Goal: Task Accomplishment & Management: Use online tool/utility

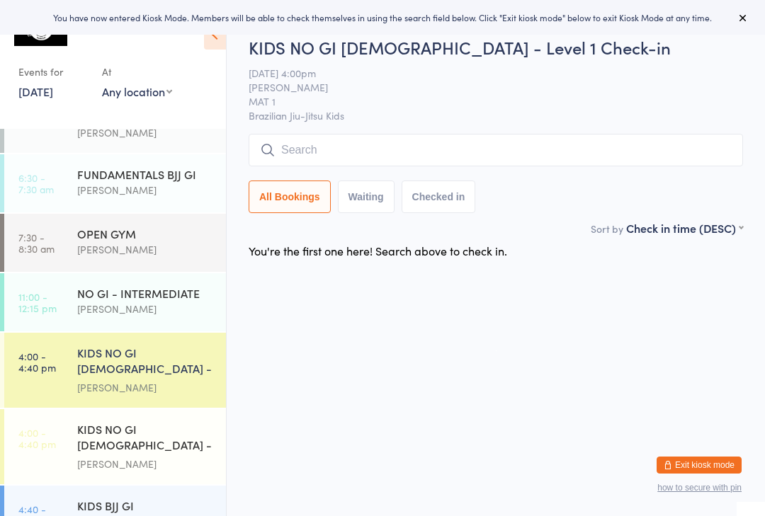
scroll to position [8, 0]
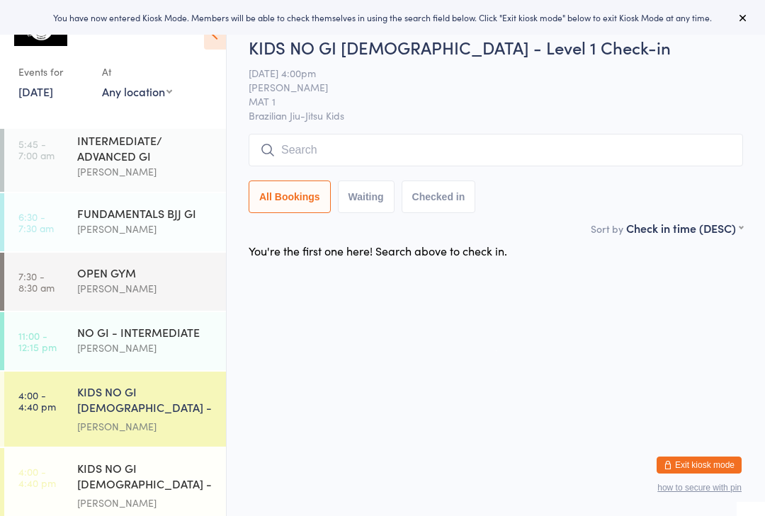
click at [182, 333] on div "NO GI - INTERMEDIATE" at bounding box center [145, 332] width 137 height 16
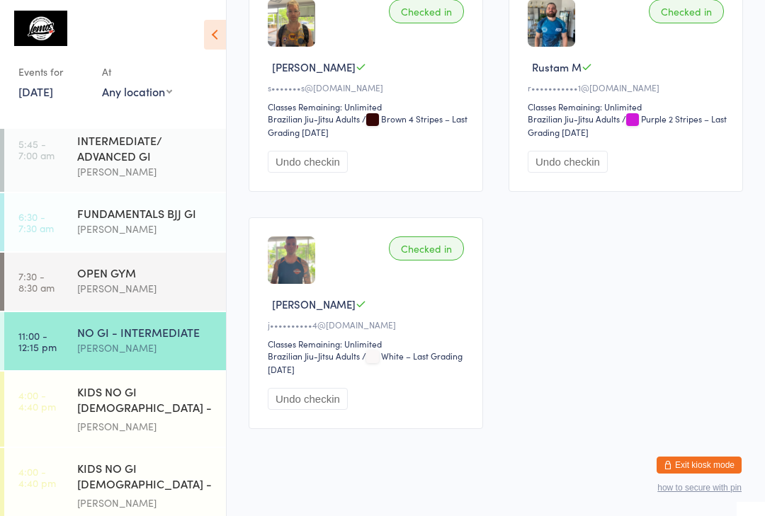
scroll to position [2438, 0]
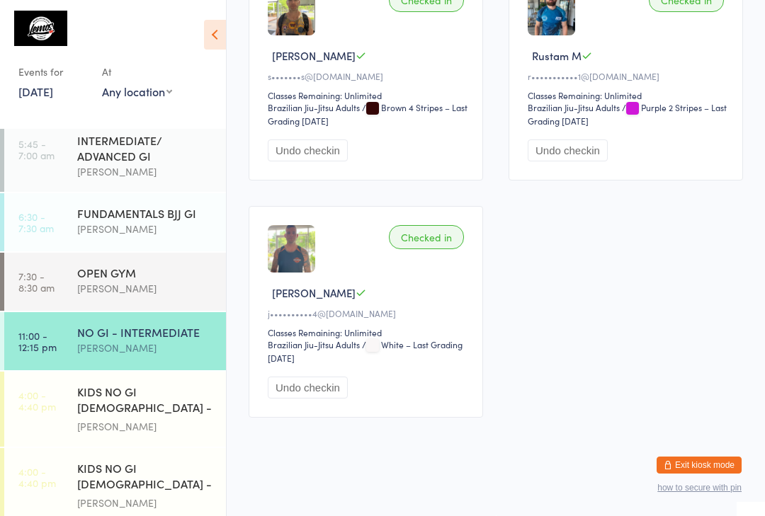
click at [135, 406] on div "KIDS NO GI [DEMOGRAPHIC_DATA] - Level 1" at bounding box center [145, 401] width 137 height 35
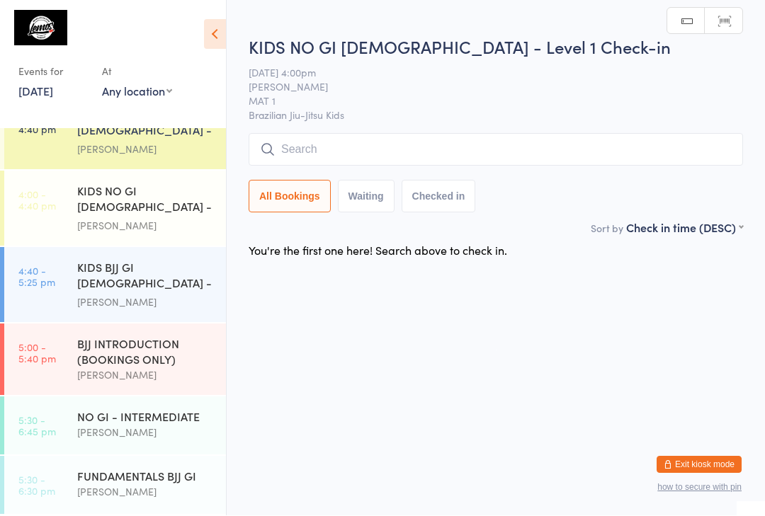
scroll to position [289, 0]
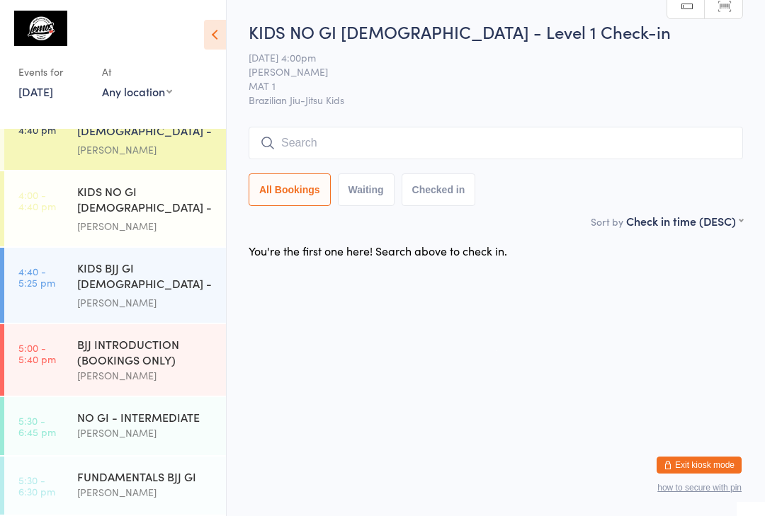
click at [486, 64] on span "[DATE] 4:00pm" at bounding box center [485, 57] width 472 height 14
click at [177, 152] on div "[PERSON_NAME]" at bounding box center [145, 150] width 137 height 16
click at [137, 206] on div "KIDS NO GI [DEMOGRAPHIC_DATA] - Level 2" at bounding box center [145, 200] width 137 height 35
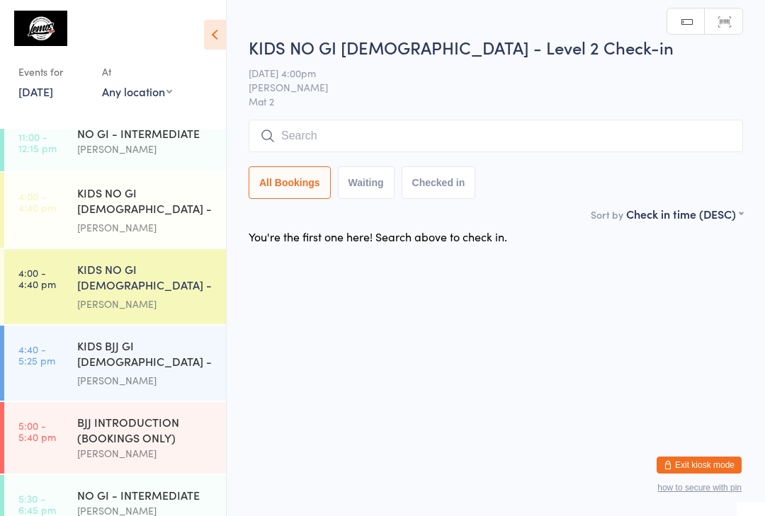
scroll to position [207, 0]
click at [140, 214] on div "KIDS NO GI [DEMOGRAPHIC_DATA] - Level 1" at bounding box center [145, 202] width 137 height 35
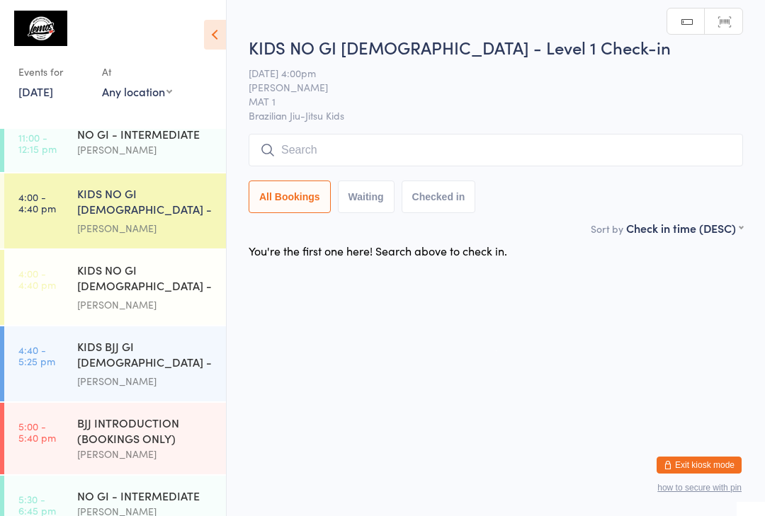
click at [360, 141] on input "search" at bounding box center [496, 150] width 494 height 33
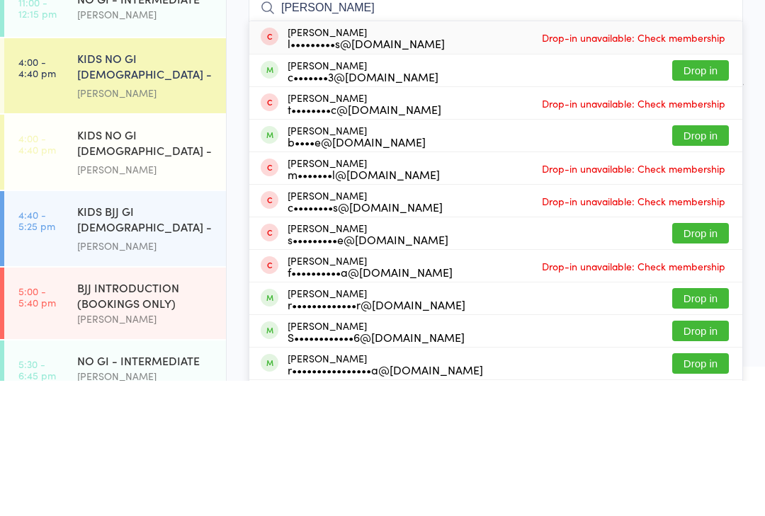
type input "[PERSON_NAME]"
click at [703, 195] on button "Drop in" at bounding box center [700, 205] width 57 height 21
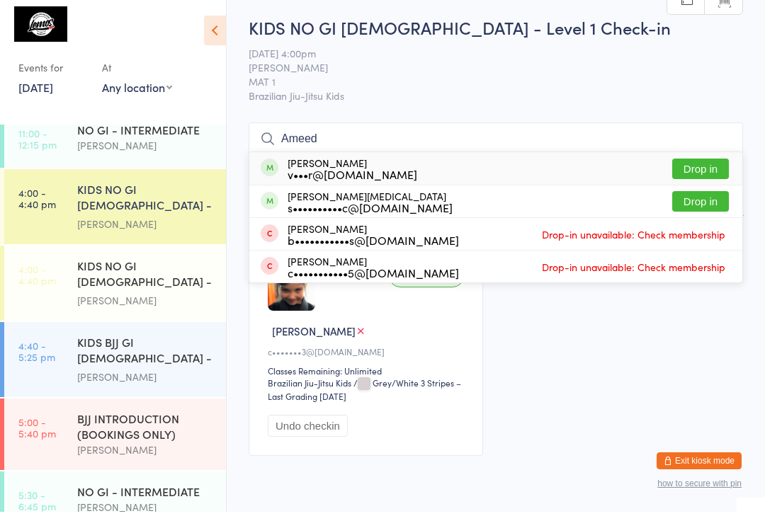
type input "Ameed"
click at [700, 164] on button "Drop in" at bounding box center [700, 173] width 57 height 21
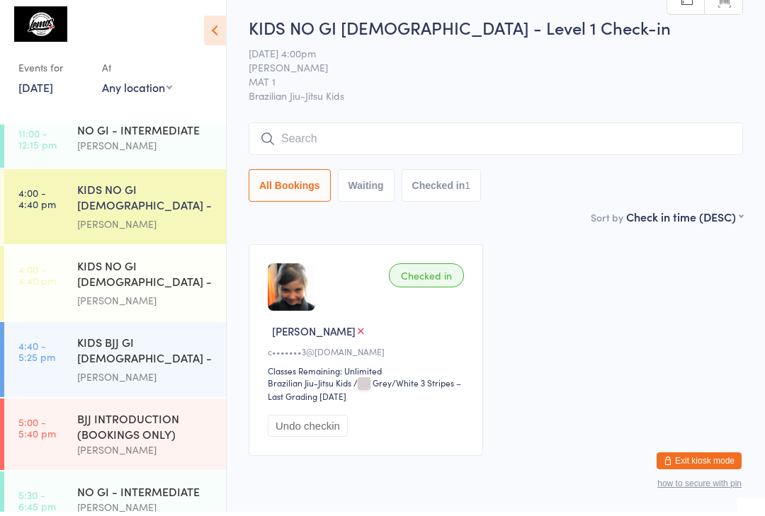
scroll to position [4, 0]
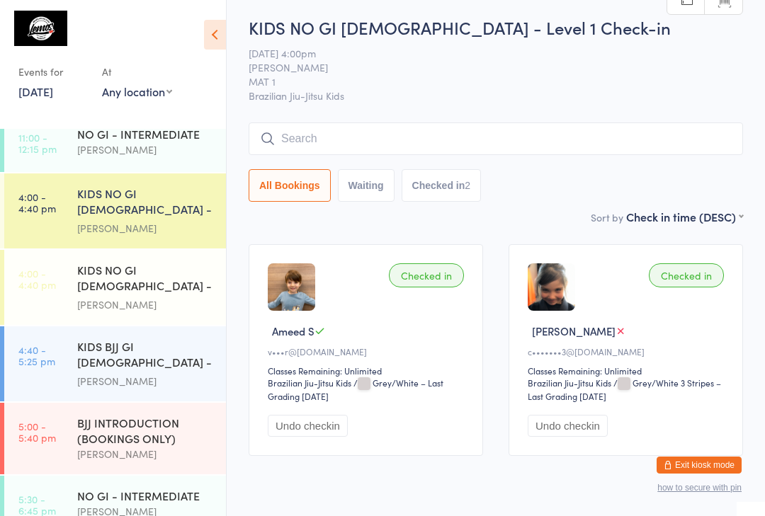
click at [330, 143] on input "search" at bounding box center [496, 138] width 494 height 33
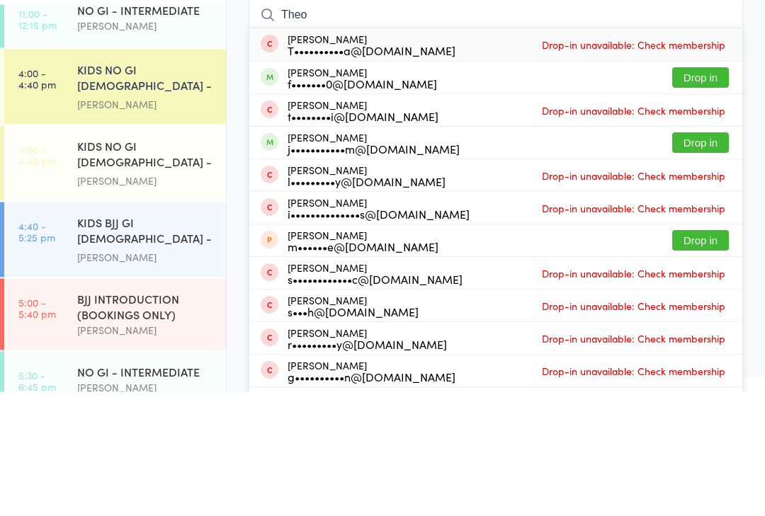
type input "Theo"
click at [694, 257] on button "Drop in" at bounding box center [700, 267] width 57 height 21
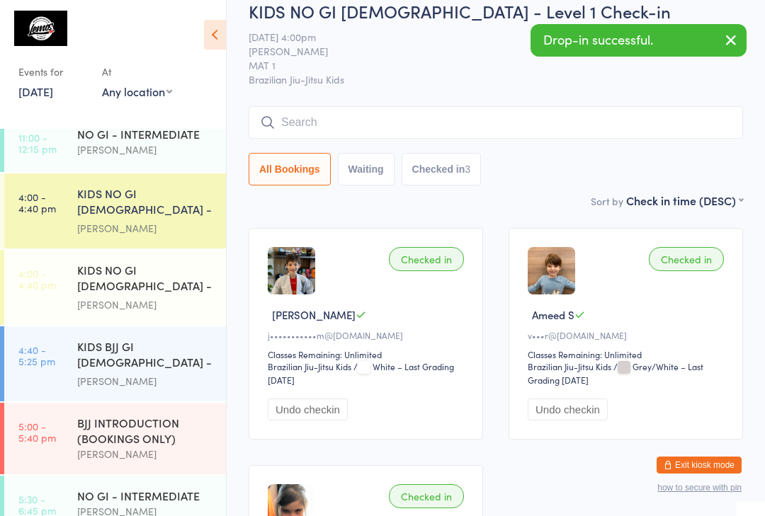
scroll to position [0, 0]
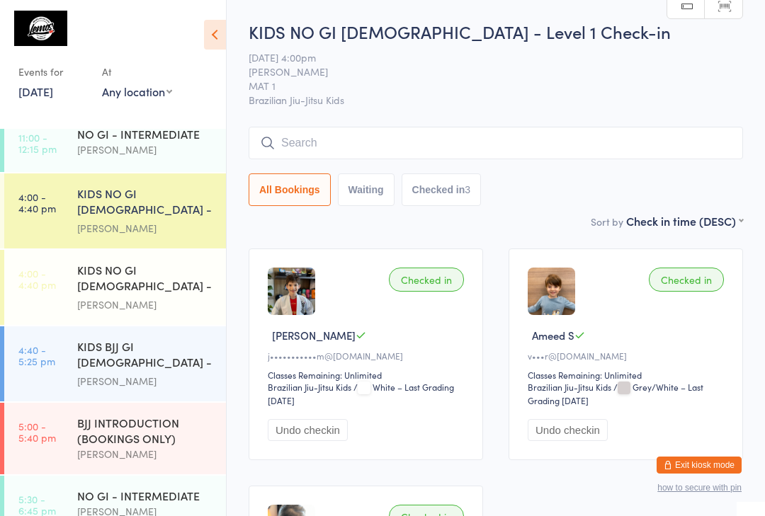
click at [355, 122] on div "KIDS NO GI [DEMOGRAPHIC_DATA] - Level 1 Check-in [DATE] 4:00pm [PERSON_NAME] MA…" at bounding box center [496, 116] width 494 height 193
click at [430, 139] on input "search" at bounding box center [496, 143] width 494 height 33
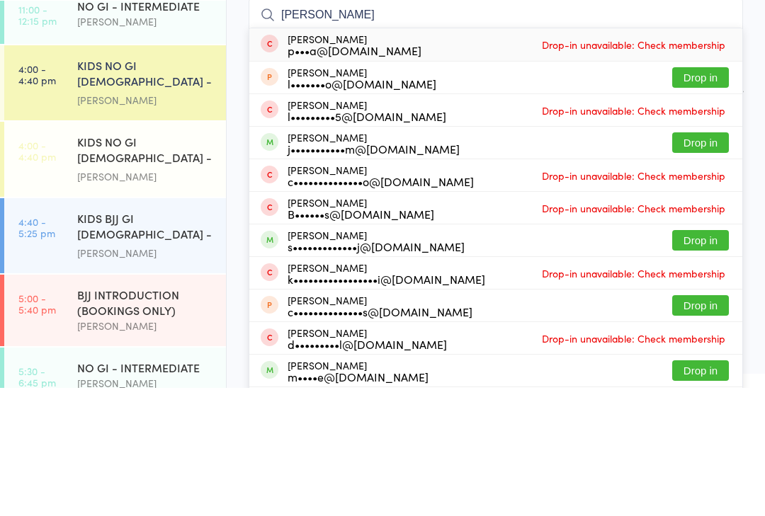
type input "[PERSON_NAME]"
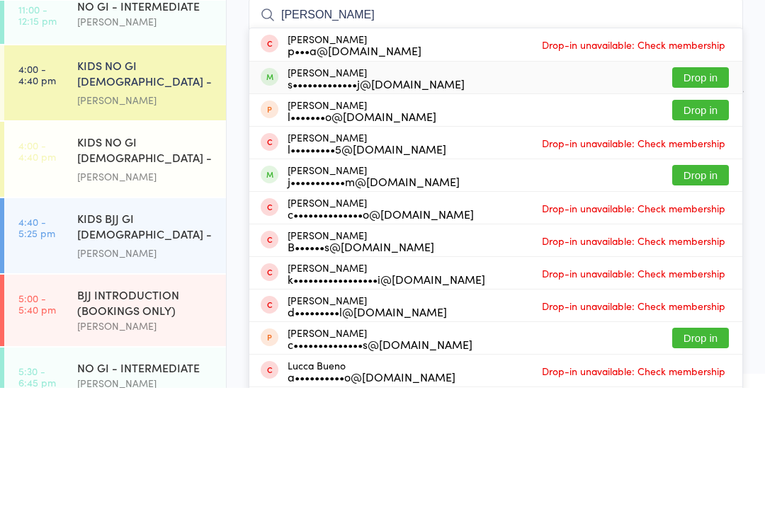
type input "[PERSON_NAME]"
click at [282, 195] on div "[PERSON_NAME] s•••••••••••••j@[DOMAIN_NAME]" at bounding box center [363, 206] width 204 height 23
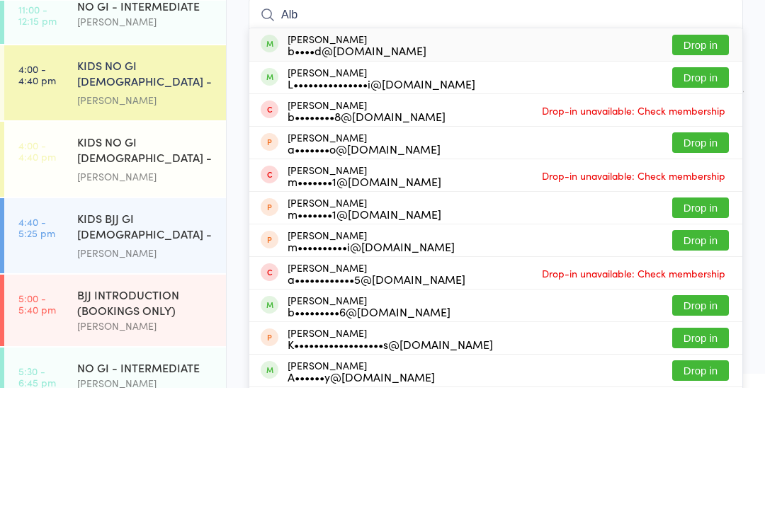
type input "Alb"
click at [367, 173] on div "b••••d@[DOMAIN_NAME]" at bounding box center [356, 178] width 139 height 11
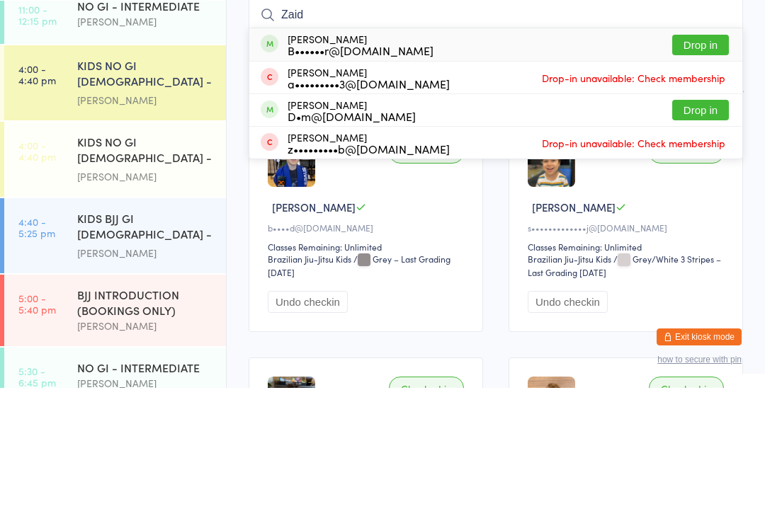
type input "Zaid"
click at [714, 163] on button "Drop in" at bounding box center [700, 173] width 57 height 21
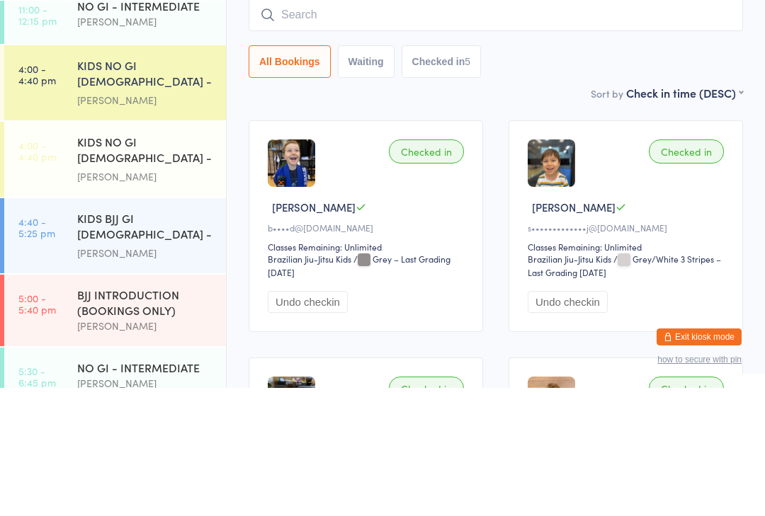
scroll to position [128, 0]
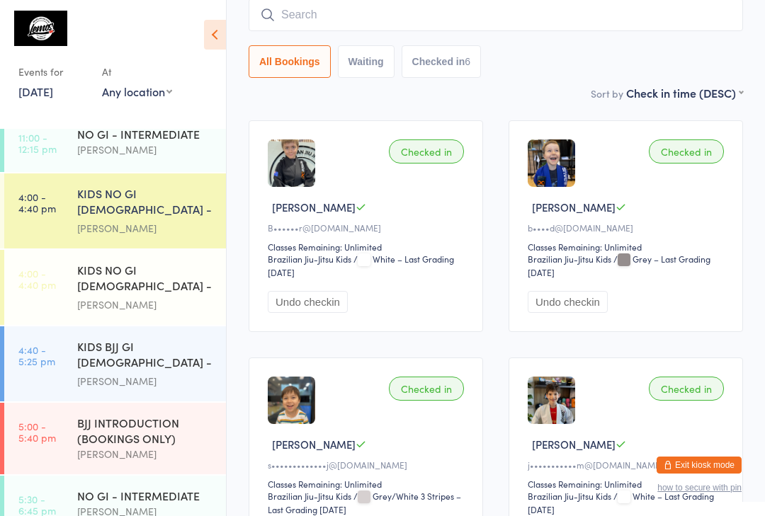
click at [356, 13] on input "search" at bounding box center [496, 15] width 494 height 33
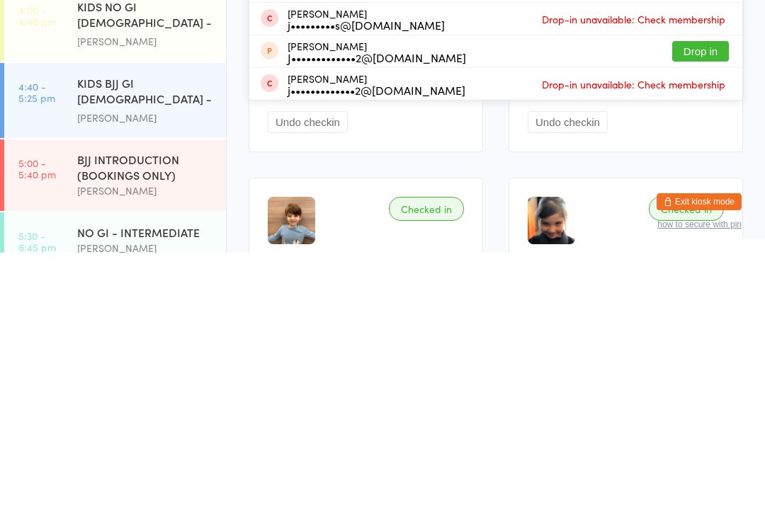
scroll to position [18, 0]
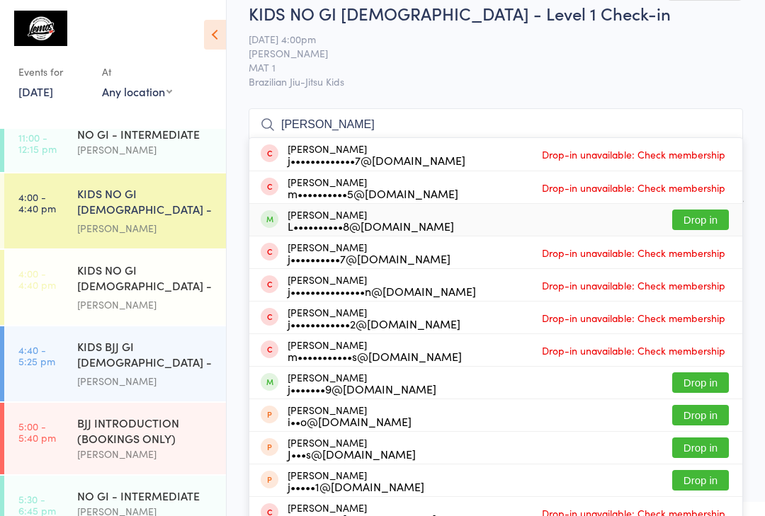
type input "[PERSON_NAME]"
click at [361, 223] on div "L••••••••••8@[DOMAIN_NAME]" at bounding box center [370, 225] width 166 height 11
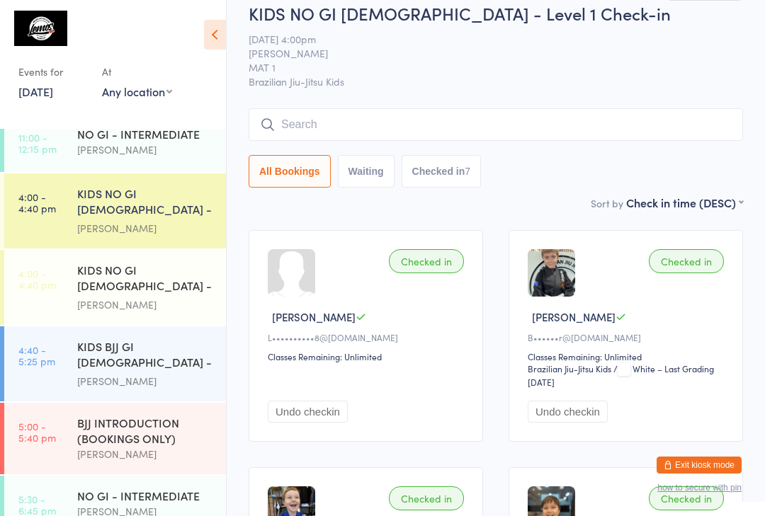
click at [549, 113] on input "search" at bounding box center [496, 124] width 494 height 33
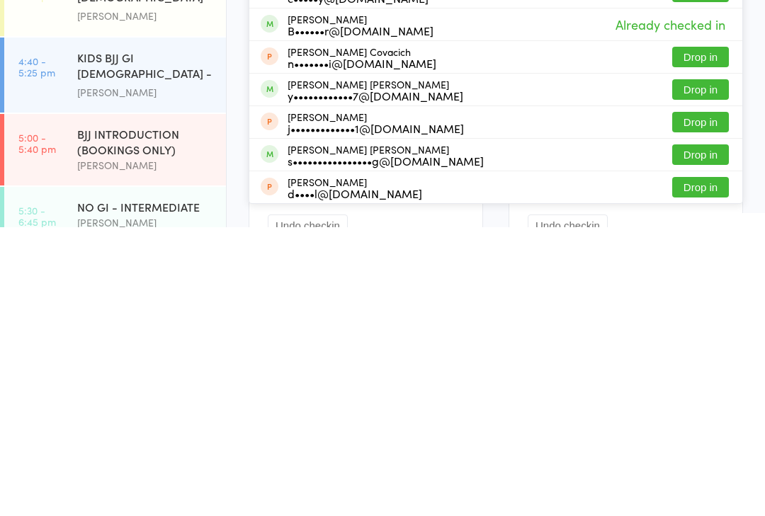
scroll to position [161, 0]
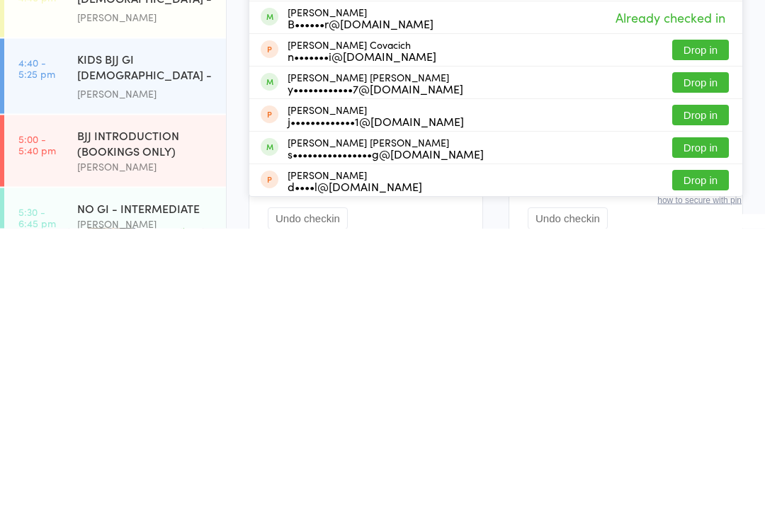
type input "[PERSON_NAME]"
click at [712, 426] on button "Drop in" at bounding box center [700, 436] width 57 height 21
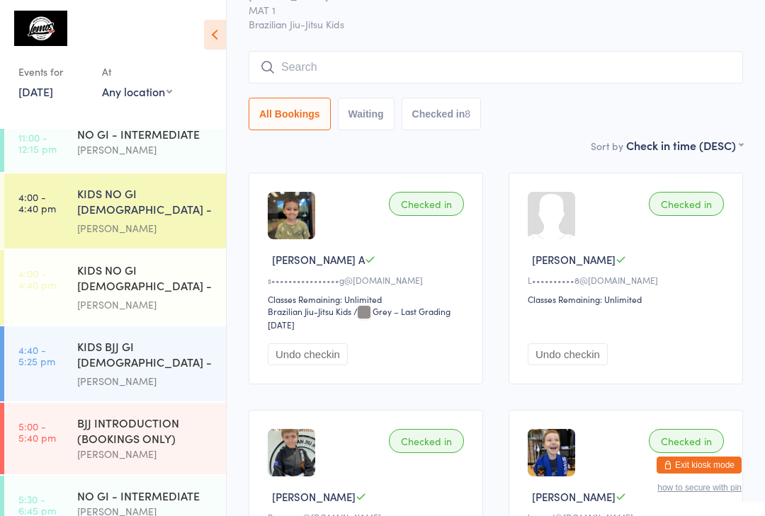
scroll to position [0, 0]
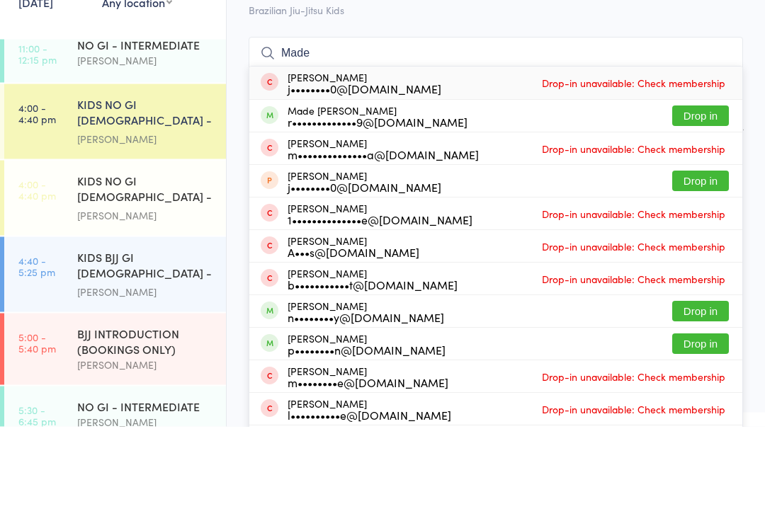
type input "Made"
click at [709, 195] on button "Drop in" at bounding box center [700, 205] width 57 height 21
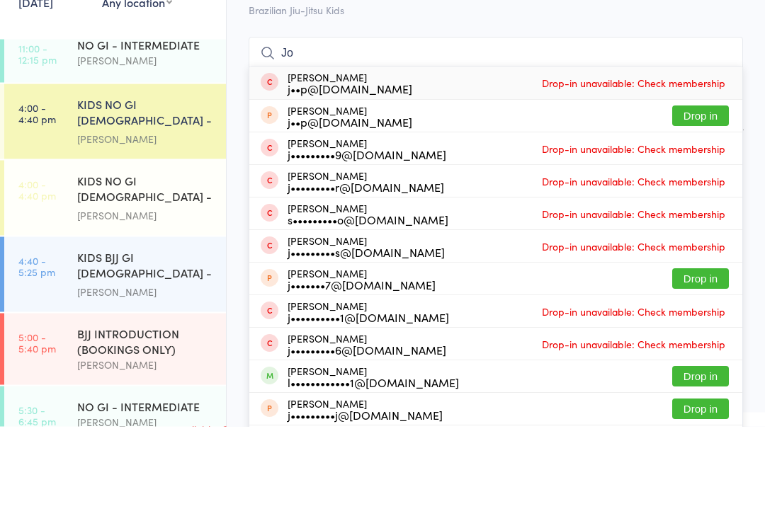
type input "J"
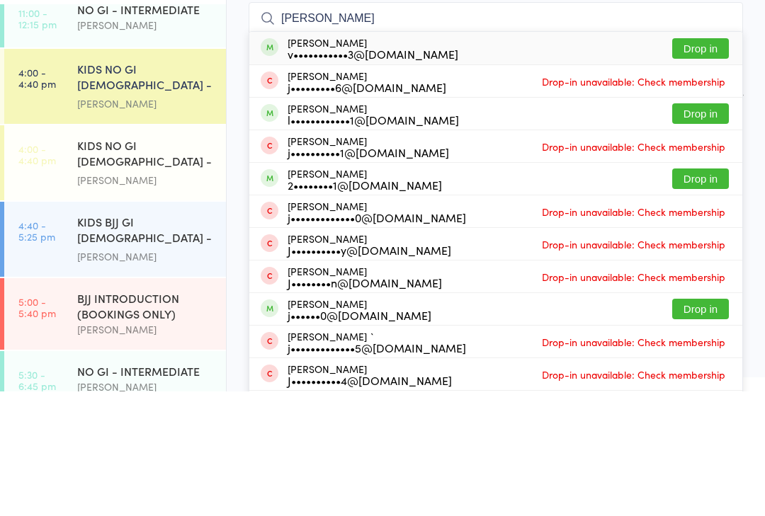
type input "[PERSON_NAME]"
click at [707, 163] on button "Drop in" at bounding box center [700, 173] width 57 height 21
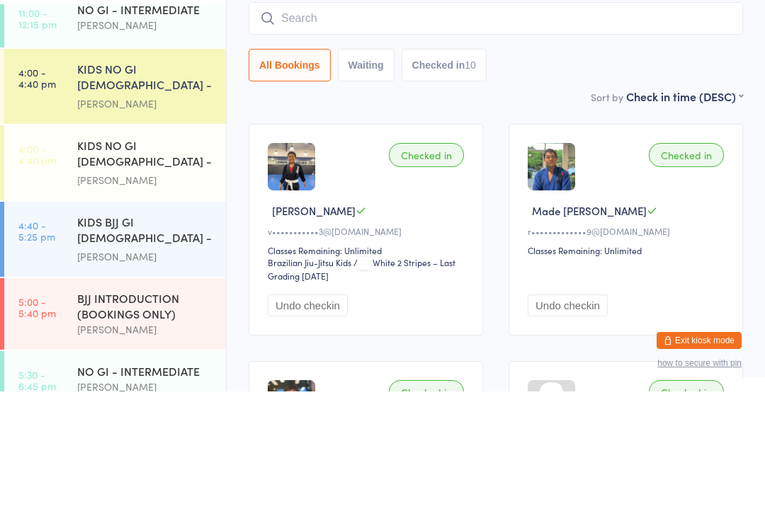
click at [181, 185] on div "KIDS NO GI [DEMOGRAPHIC_DATA] - Level 1" at bounding box center [145, 202] width 137 height 35
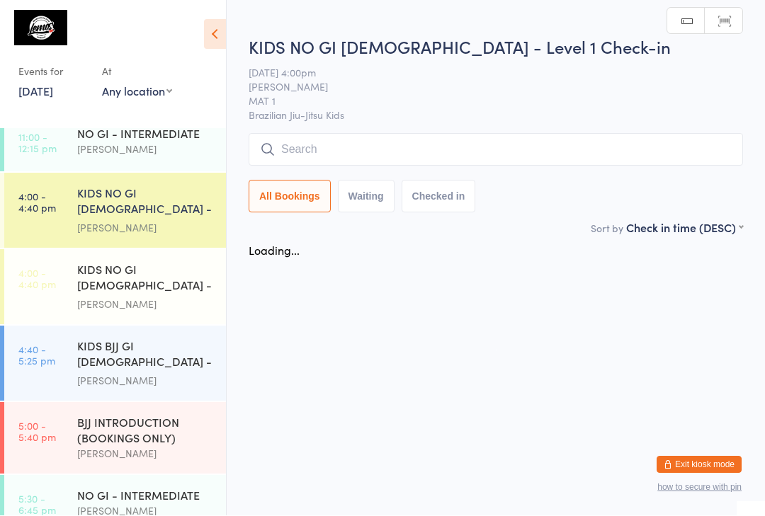
scroll to position [1, 0]
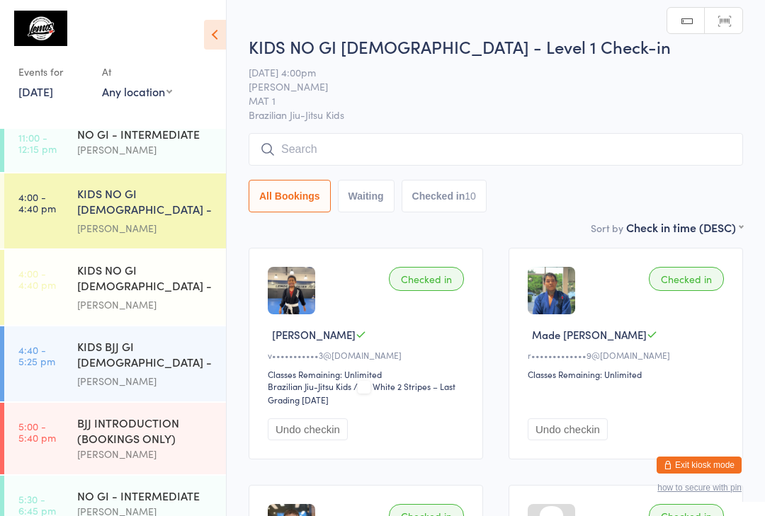
click at [474, 145] on input "search" at bounding box center [496, 149] width 494 height 33
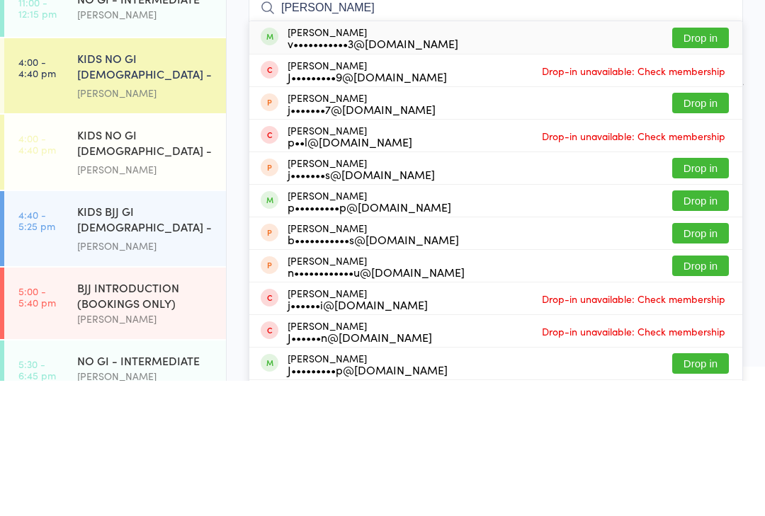
type input "[PERSON_NAME]"
click at [715, 163] on button "Drop in" at bounding box center [700, 173] width 57 height 21
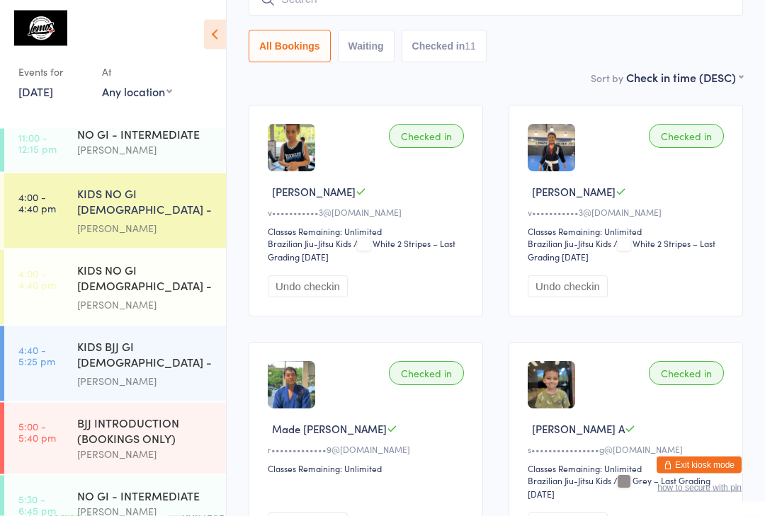
scroll to position [134, 0]
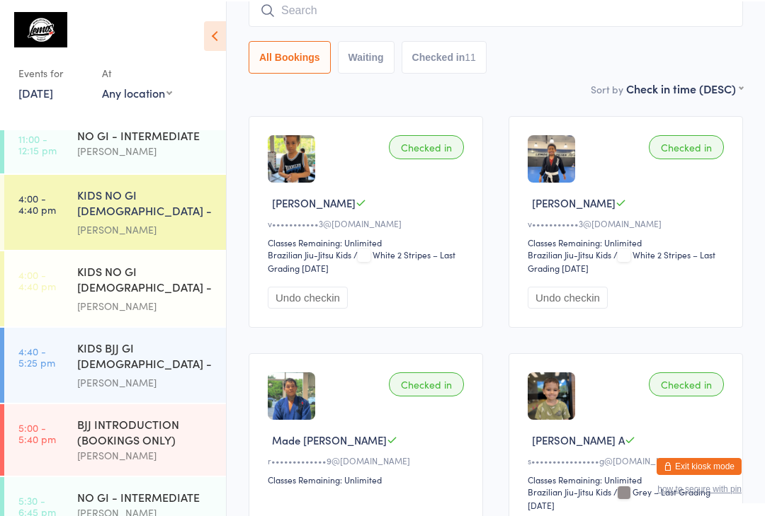
click at [212, 297] on div "KIDS NO GI [DEMOGRAPHIC_DATA] - Level 2" at bounding box center [145, 279] width 137 height 35
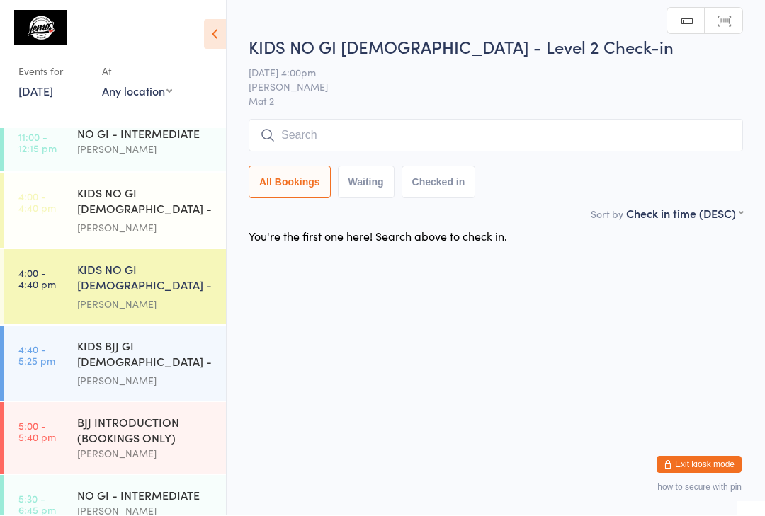
click at [185, 367] on div "KIDS BJJ GI [DEMOGRAPHIC_DATA] - Level 1/2" at bounding box center [145, 355] width 137 height 35
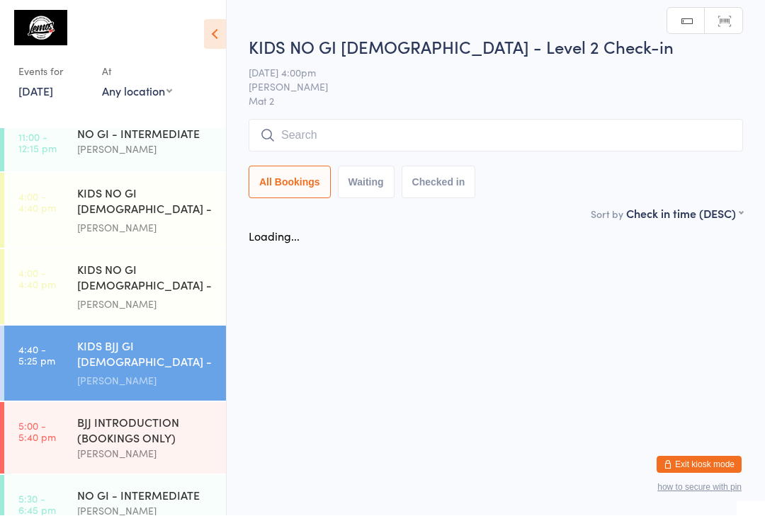
scroll to position [1, 0]
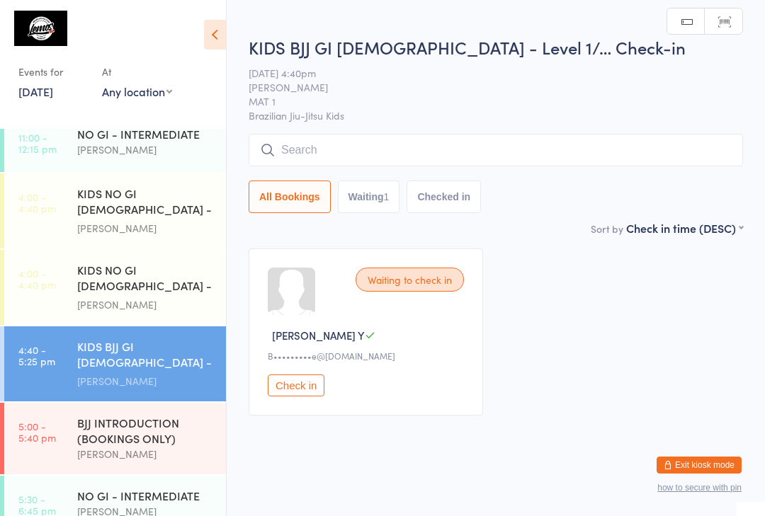
click at [544, 139] on input "search" at bounding box center [496, 150] width 494 height 33
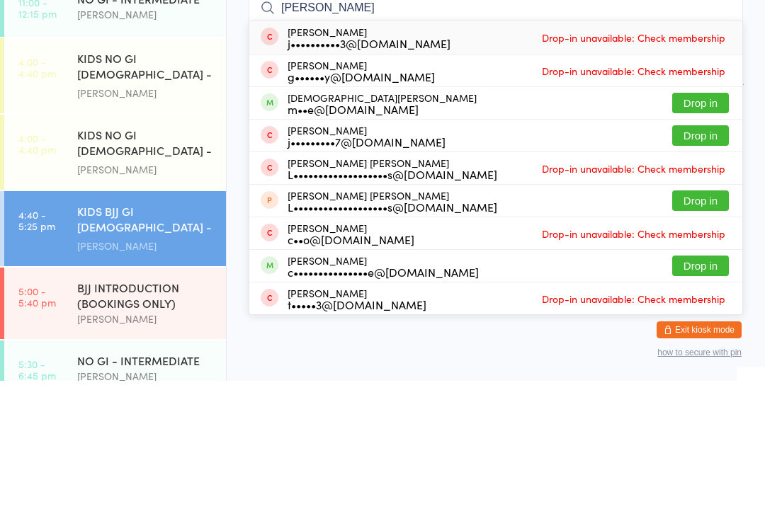
type input "[PERSON_NAME]"
click at [400, 222] on div "[DEMOGRAPHIC_DATA][PERSON_NAME] m••e@[DOMAIN_NAME] Drop in" at bounding box center [495, 238] width 493 height 32
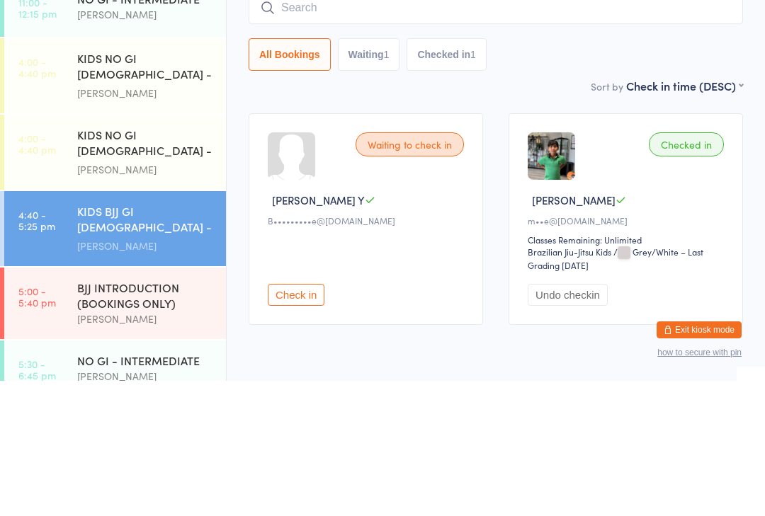
click at [593, 173] on div "All Bookings Waiting 1 Checked in 1" at bounding box center [496, 189] width 494 height 33
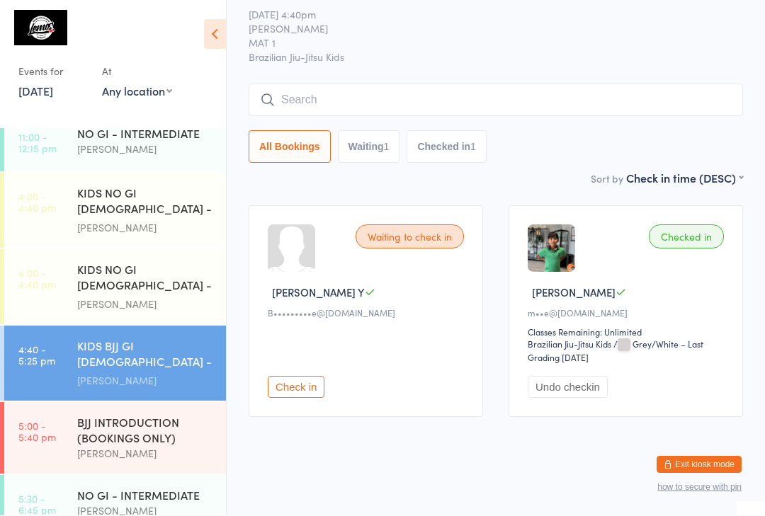
click at [379, 84] on input "search" at bounding box center [496, 100] width 494 height 33
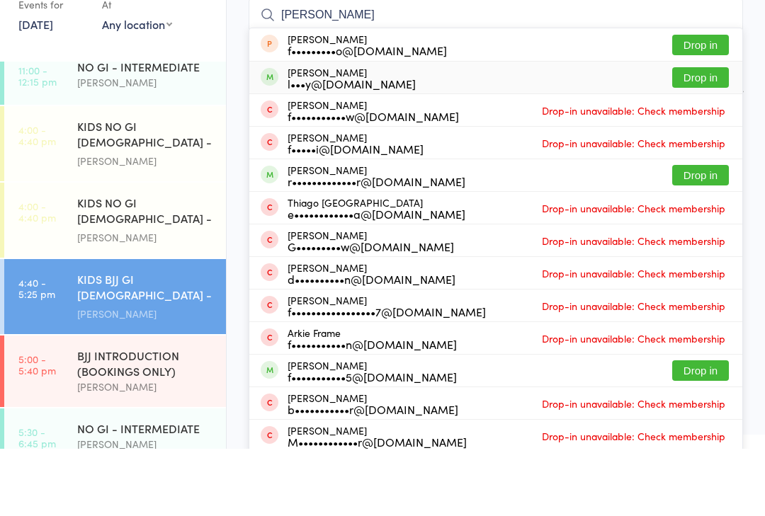
type input "[PERSON_NAME]"
click at [375, 145] on div "l•••y@[DOMAIN_NAME]" at bounding box center [351, 150] width 128 height 11
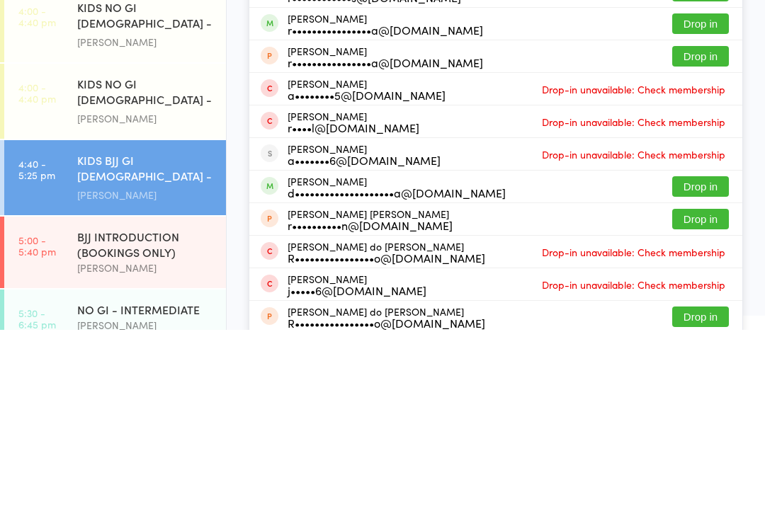
type input "Rafae"
click at [709, 362] on button "Drop in" at bounding box center [700, 372] width 57 height 21
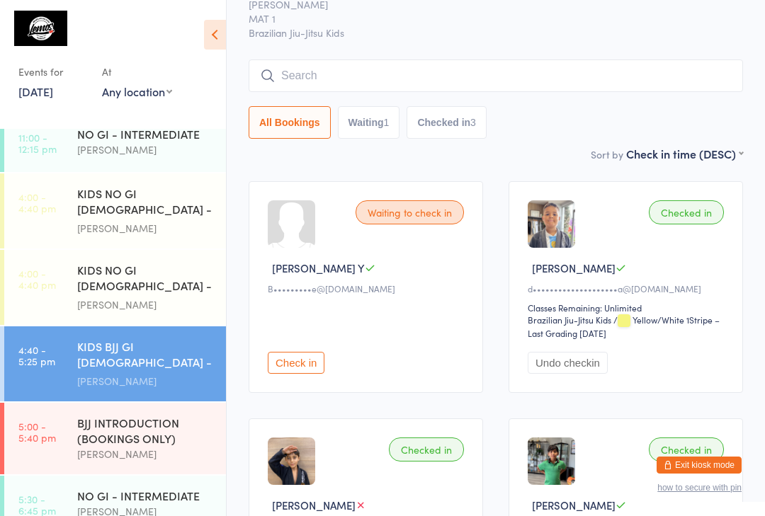
scroll to position [0, 0]
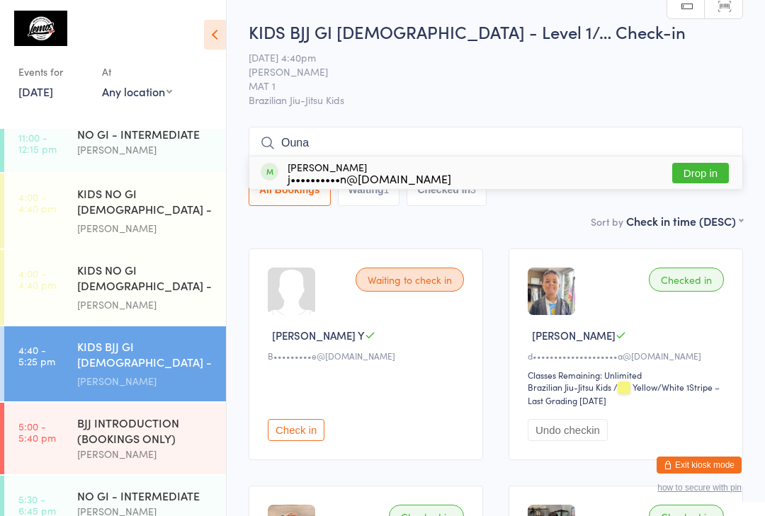
type input "Ouna"
click at [704, 180] on button "Drop in" at bounding box center [700, 173] width 57 height 21
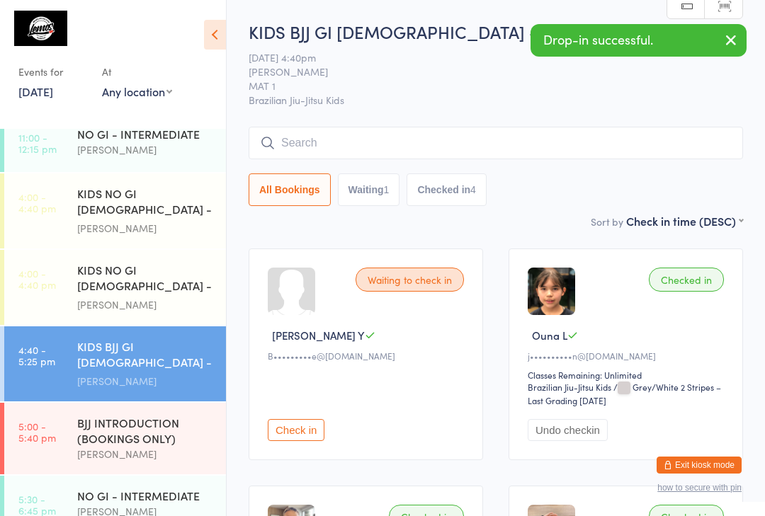
click at [670, 183] on div "All Bookings Waiting 1 Checked in 4" at bounding box center [496, 189] width 494 height 33
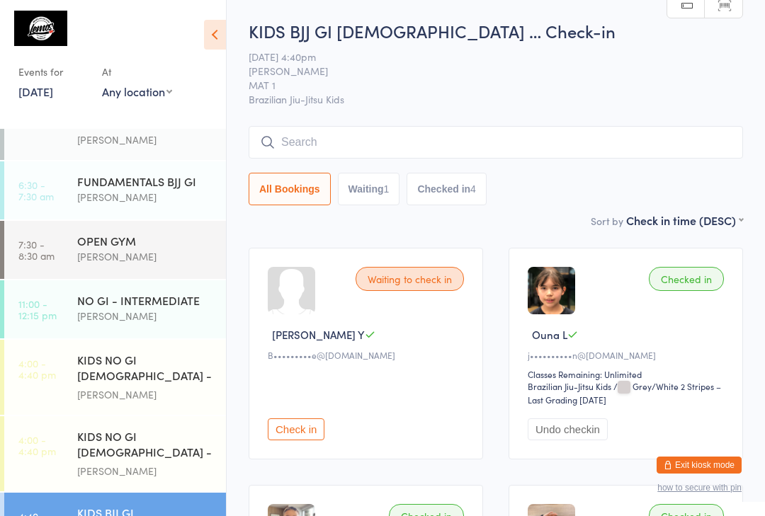
scroll to position [3, 0]
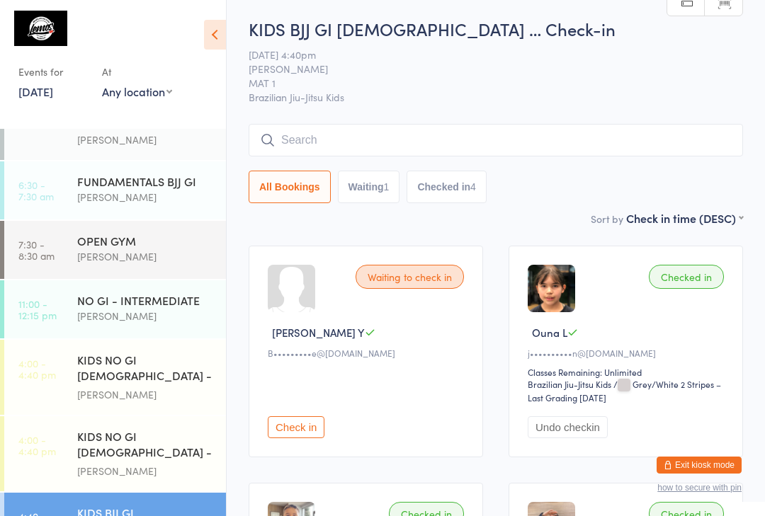
click at [553, 122] on div "KIDS BJJ GI [DEMOGRAPHIC_DATA] … Check-in [DATE] 4:40pm [PERSON_NAME] MAT 1 Bra…" at bounding box center [496, 113] width 494 height 193
click at [570, 150] on input "search" at bounding box center [496, 140] width 494 height 33
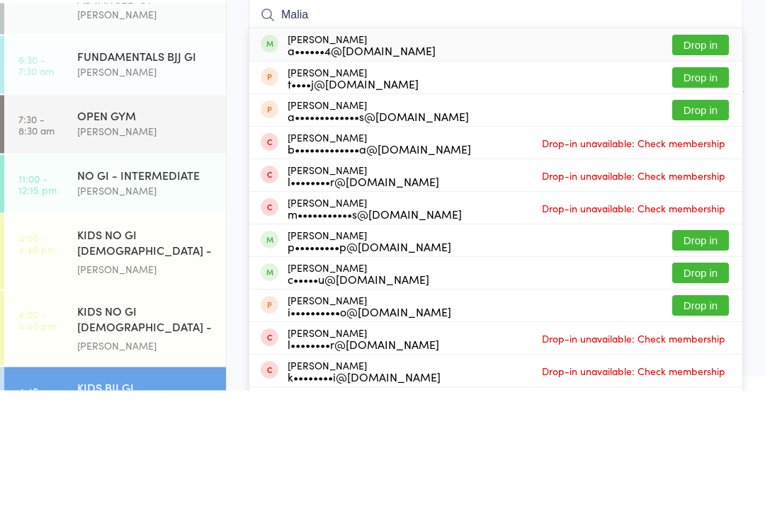
type input "Malia"
click at [704, 161] on button "Drop in" at bounding box center [700, 171] width 57 height 21
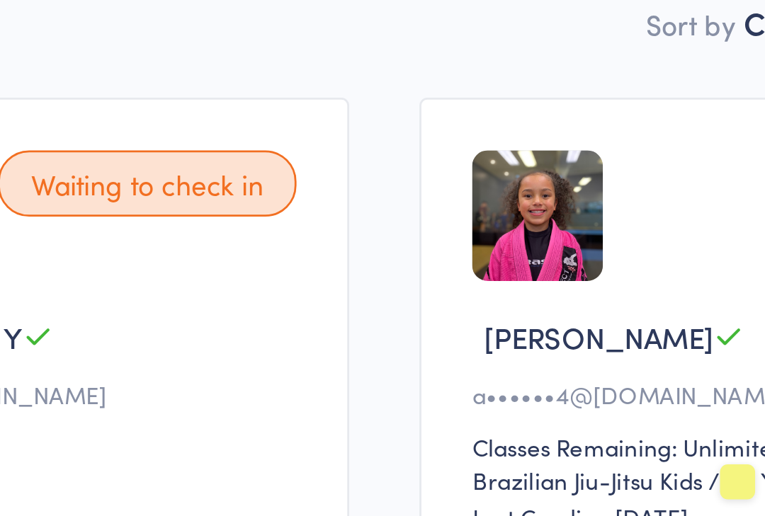
scroll to position [6, 0]
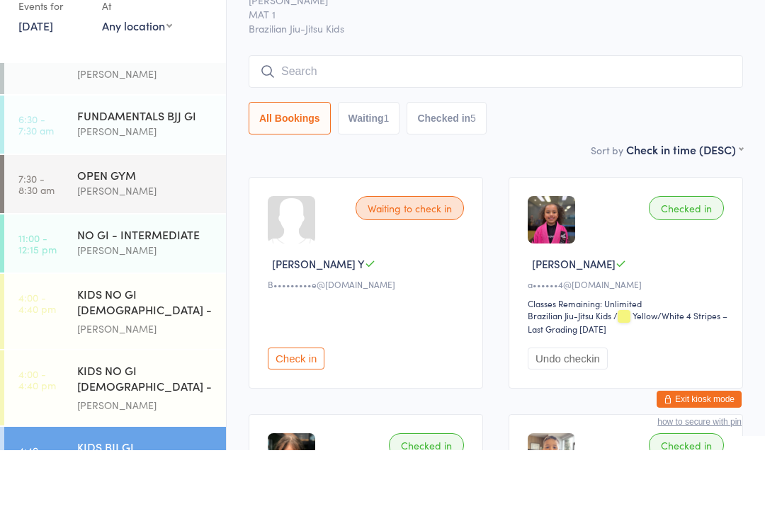
click at [578, 121] on input "search" at bounding box center [496, 137] width 494 height 33
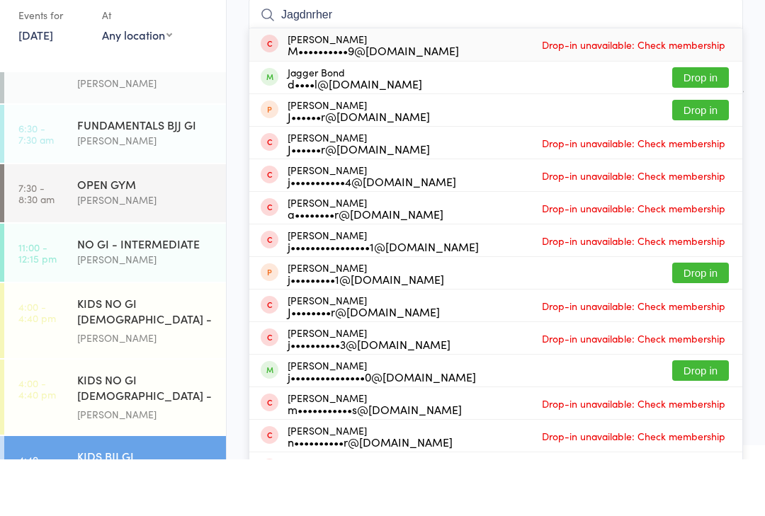
type input "Jagdnrher"
click at [721, 124] on button "Drop in" at bounding box center [700, 134] width 57 height 21
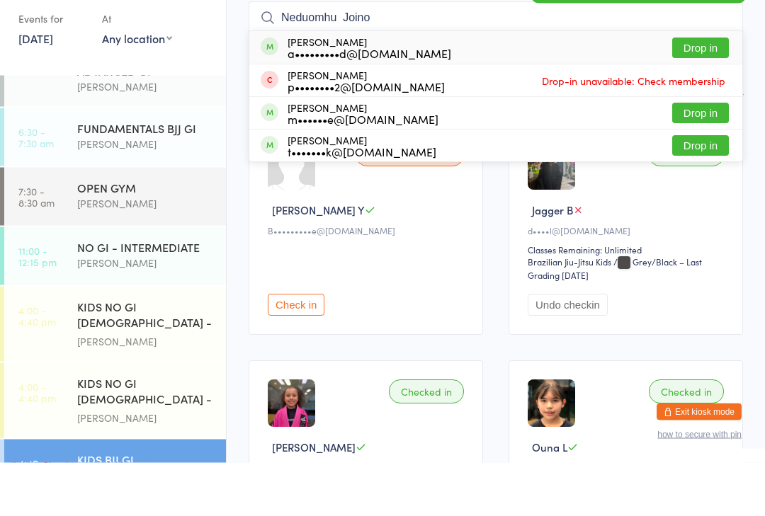
type input "Neduomhu Joino"
click at [713, 156] on button "Drop in" at bounding box center [700, 166] width 57 height 21
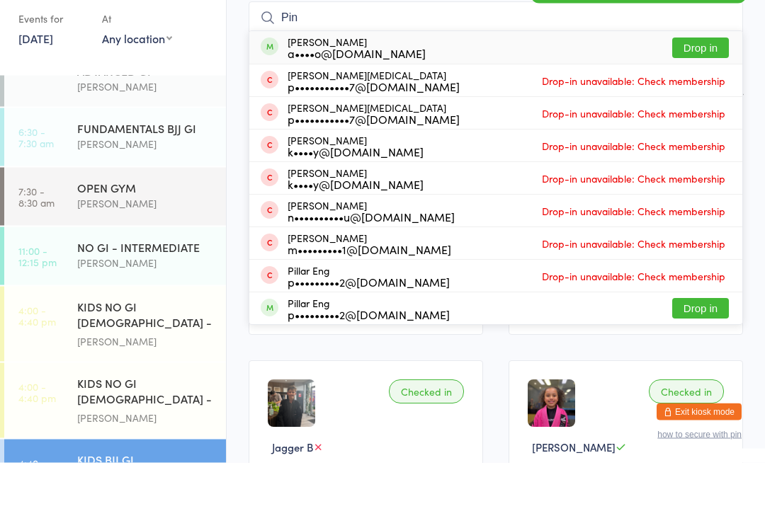
type input "Pin"
click at [722, 91] on button "Drop in" at bounding box center [700, 101] width 57 height 21
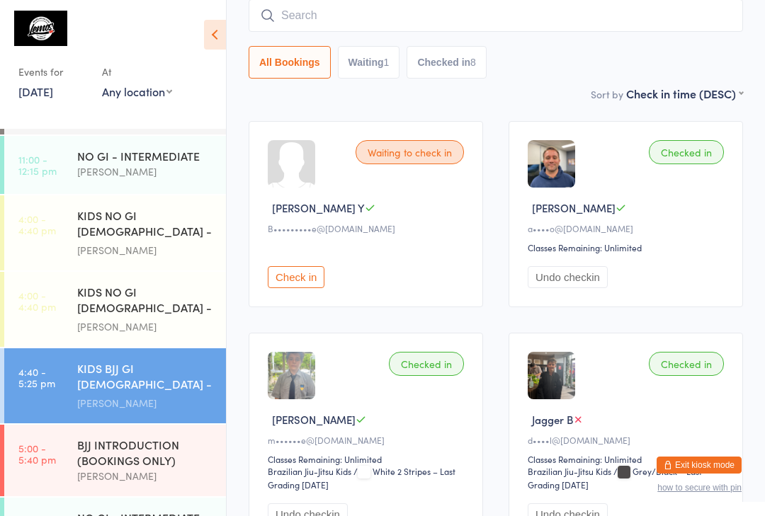
scroll to position [185, 0]
click at [137, 381] on div "KIDS BJJ GI [DEMOGRAPHIC_DATA] - Level 1/2" at bounding box center [145, 377] width 137 height 35
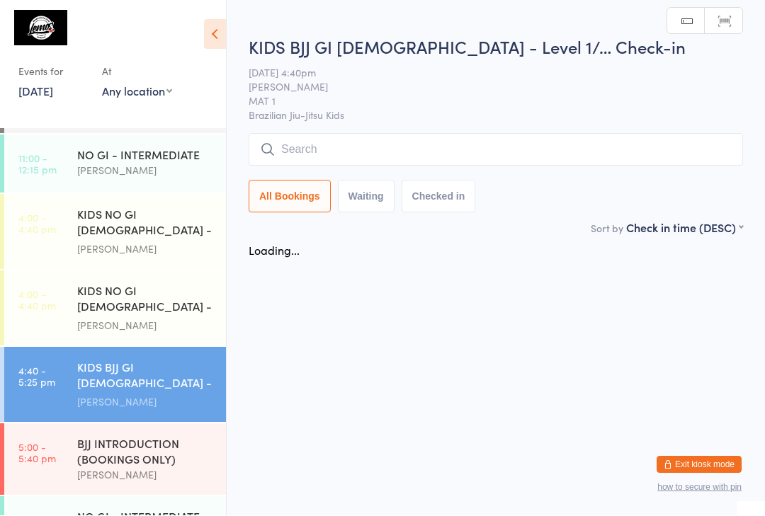
scroll to position [1, 0]
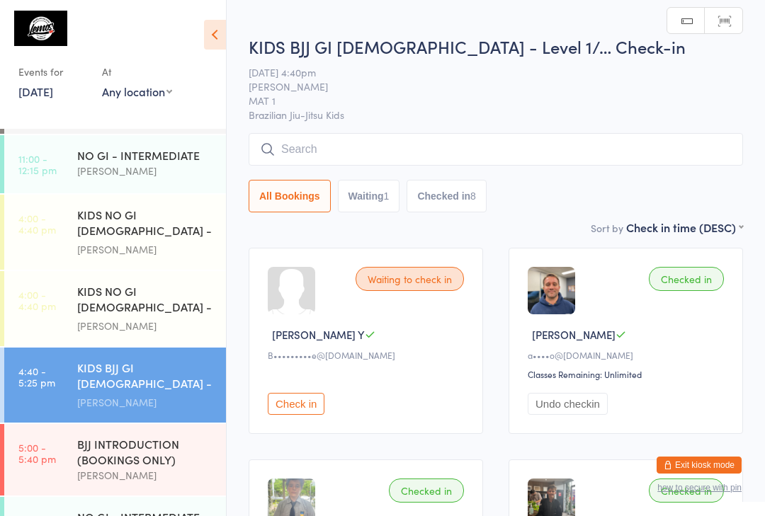
click at [314, 145] on input "search" at bounding box center [496, 149] width 494 height 33
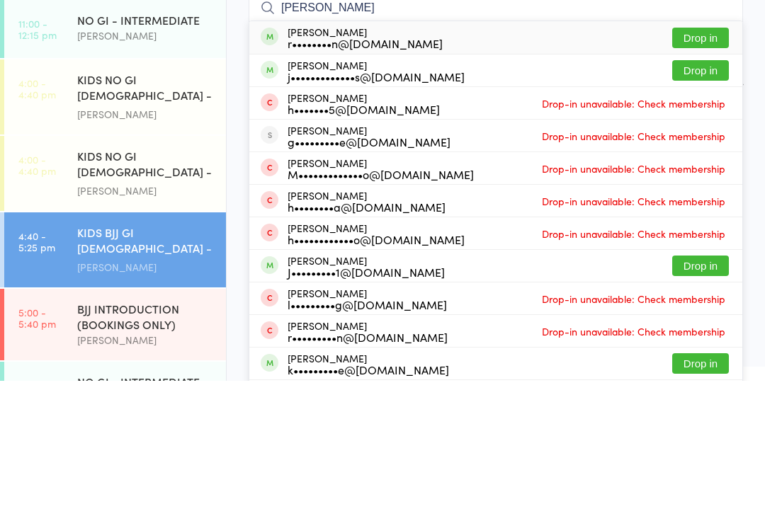
type input "[PERSON_NAME]"
click at [709, 163] on button "Drop in" at bounding box center [700, 173] width 57 height 21
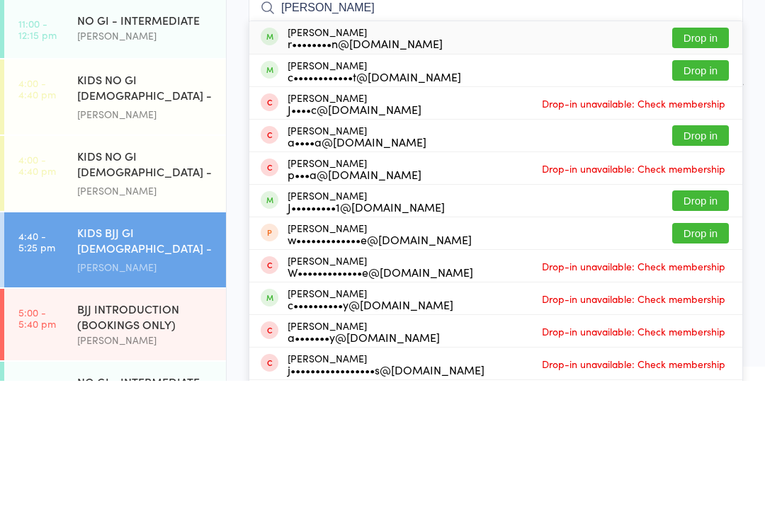
type input "[PERSON_NAME]"
click at [705, 163] on button "Drop in" at bounding box center [700, 173] width 57 height 21
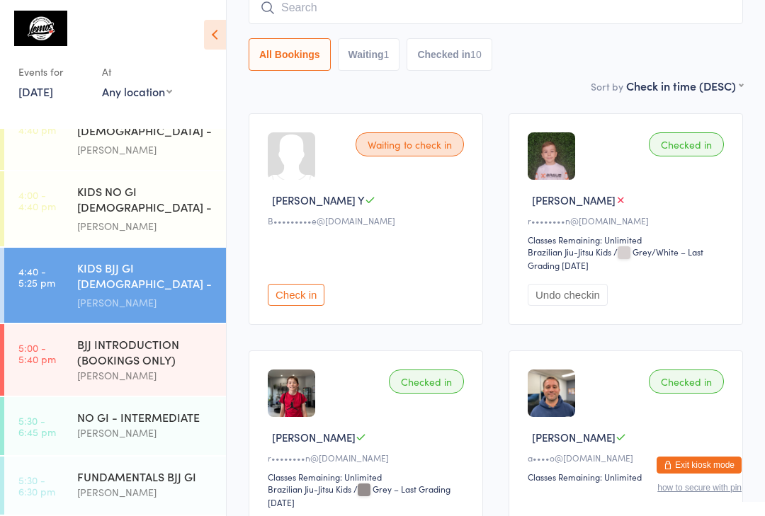
scroll to position [289, 0]
click at [169, 484] on div "FUNDAMENTALS BJJ GI" at bounding box center [145, 477] width 137 height 16
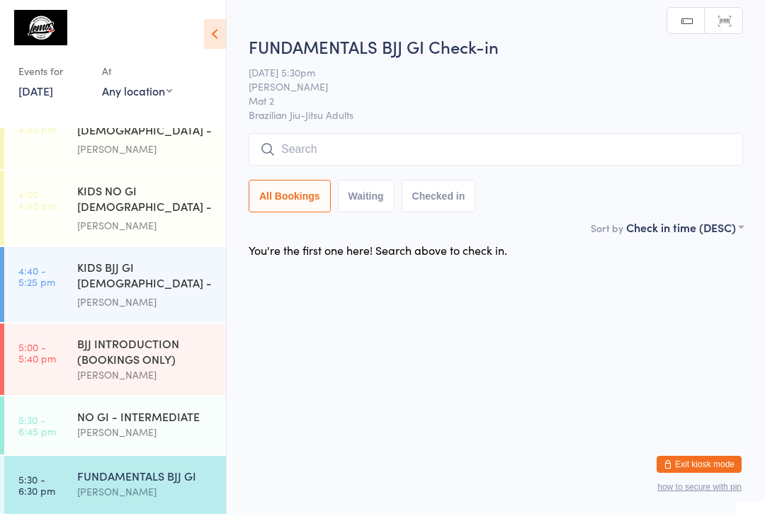
click at [392, 149] on input "search" at bounding box center [496, 150] width 494 height 33
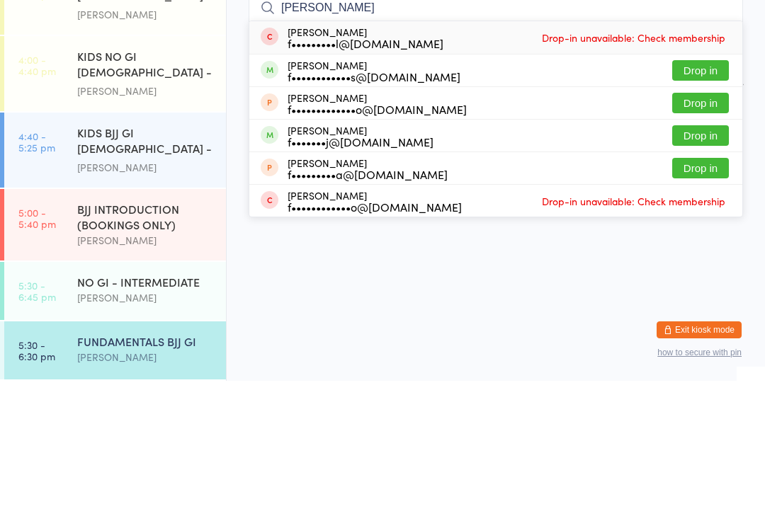
type input "[PERSON_NAME]"
click at [712, 195] on button "Drop in" at bounding box center [700, 205] width 57 height 21
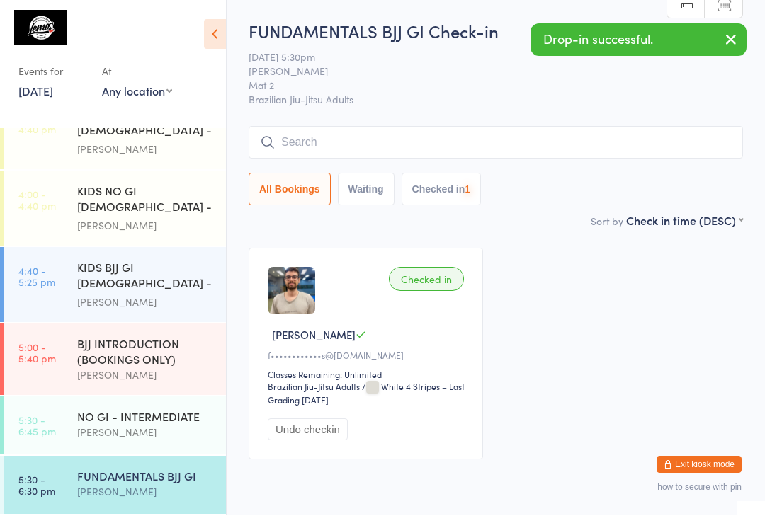
scroll to position [1, 0]
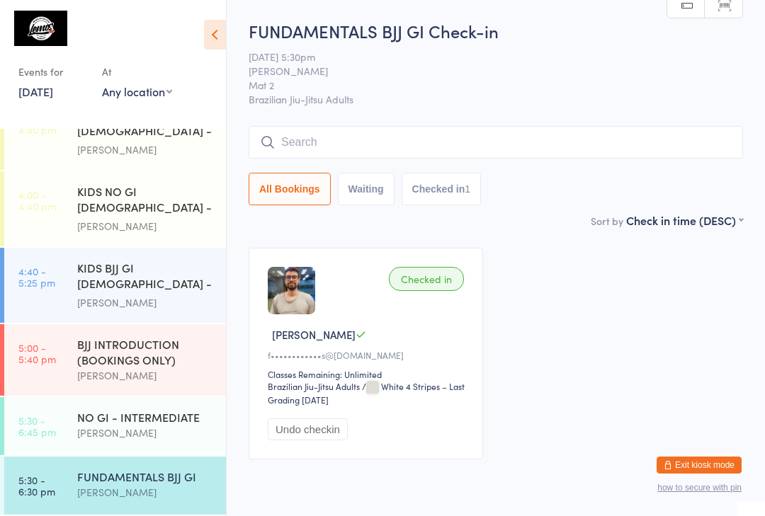
click at [294, 137] on input "search" at bounding box center [496, 142] width 494 height 33
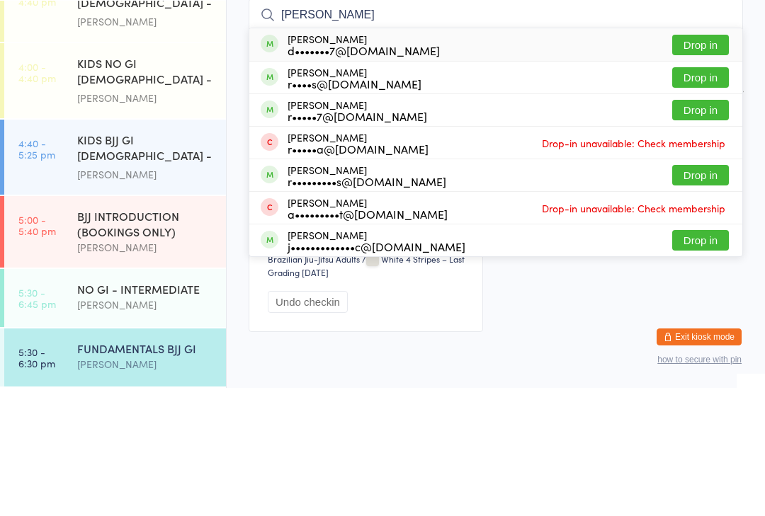
type input "[PERSON_NAME]"
click at [695, 195] on button "Drop in" at bounding box center [700, 205] width 57 height 21
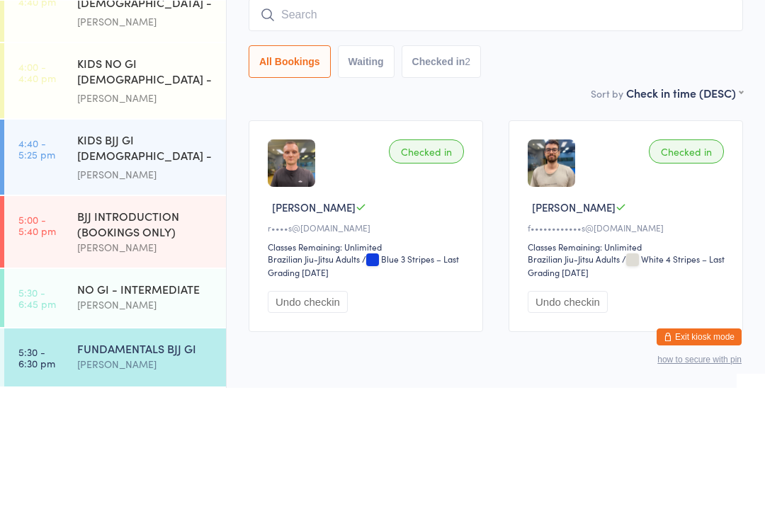
scroll to position [61, 0]
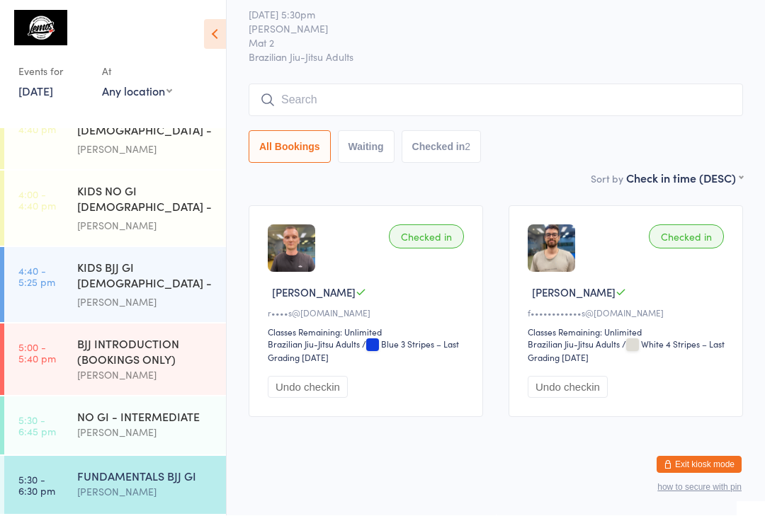
click at [151, 411] on div "NO GI - INTERMEDIATE" at bounding box center [145, 417] width 137 height 16
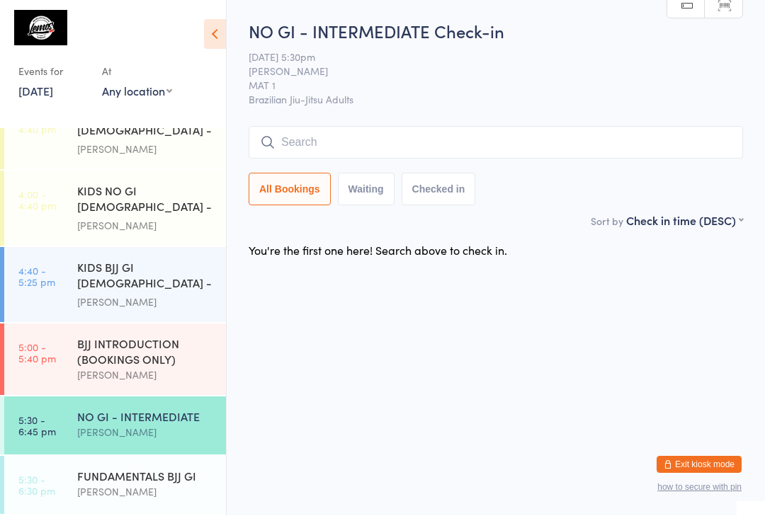
click at [491, 135] on input "search" at bounding box center [496, 143] width 494 height 33
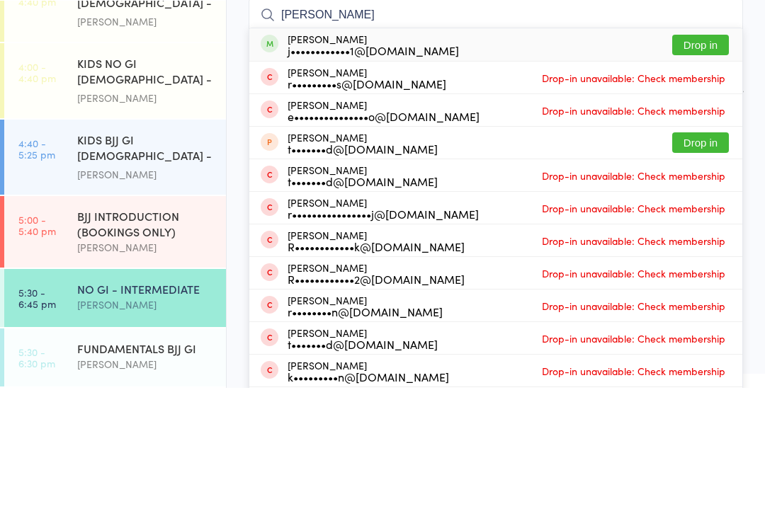
type input "[PERSON_NAME]"
click at [719, 163] on button "Drop in" at bounding box center [700, 173] width 57 height 21
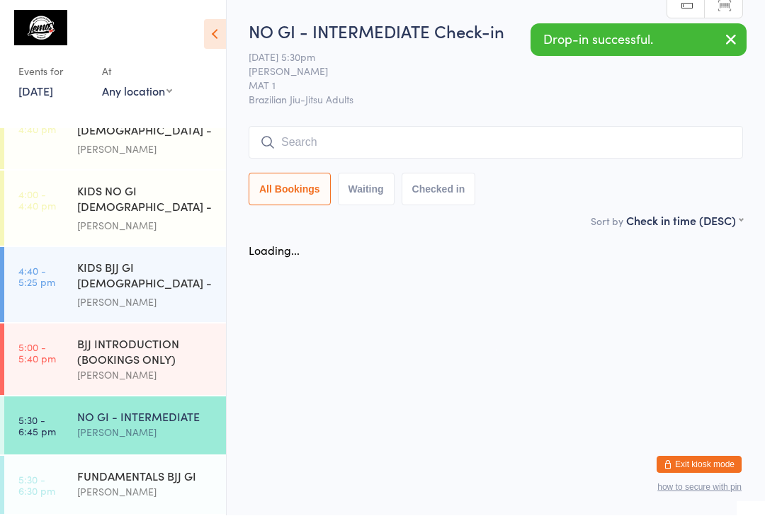
scroll to position [1, 0]
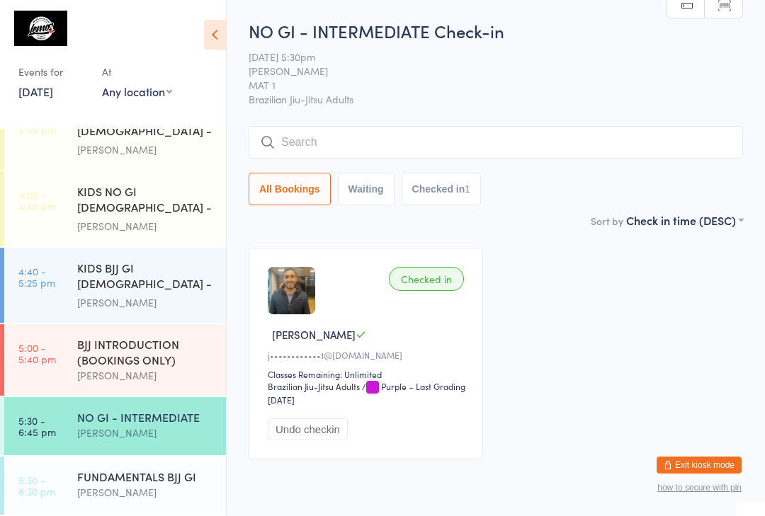
click at [288, 141] on input "search" at bounding box center [496, 142] width 494 height 33
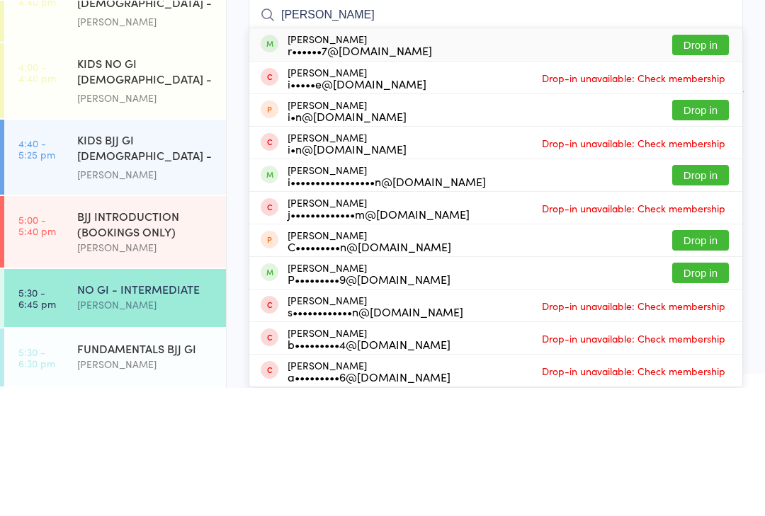
type input "[PERSON_NAME]"
click at [689, 163] on button "Drop in" at bounding box center [700, 173] width 57 height 21
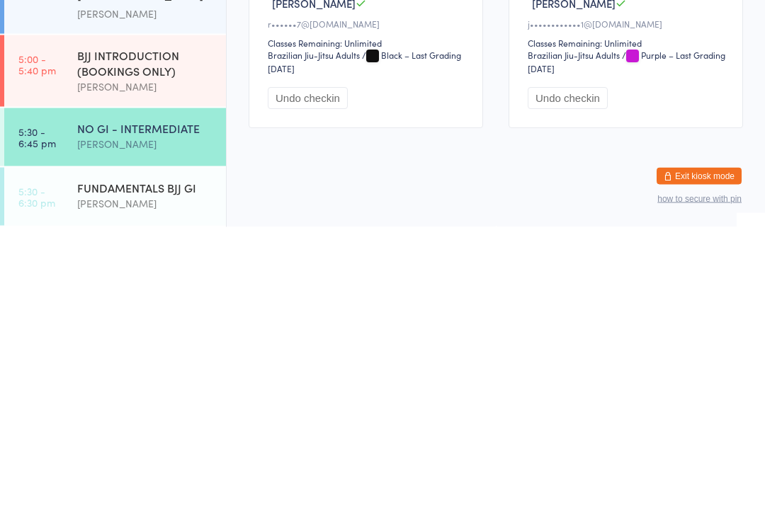
scroll to position [61, 0]
click at [159, 484] on div "[PERSON_NAME]" at bounding box center [145, 492] width 137 height 16
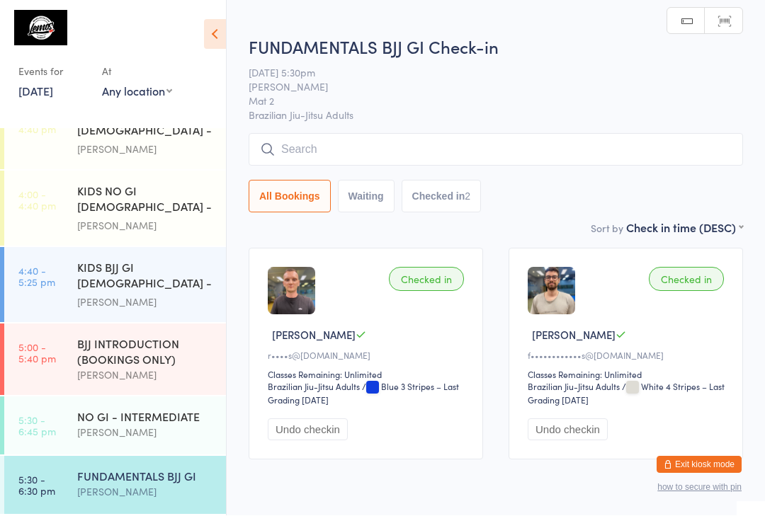
scroll to position [1, 0]
click at [154, 422] on div "NO GI - INTERMEDIATE" at bounding box center [145, 417] width 137 height 16
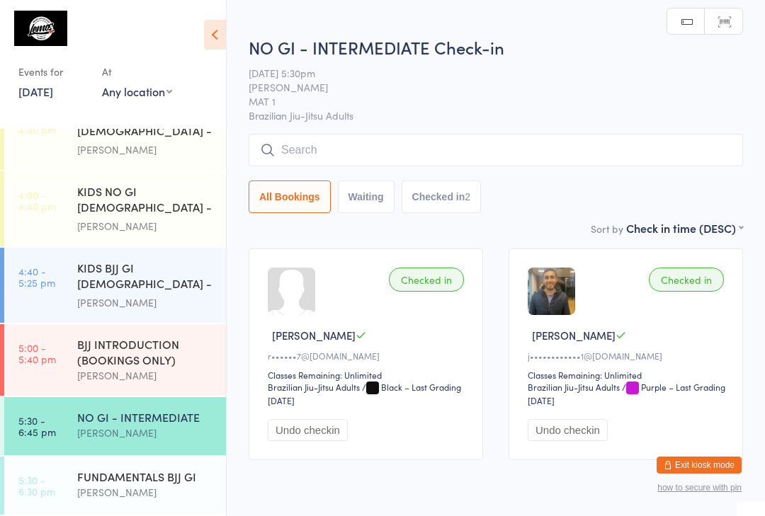
click at [428, 153] on input "search" at bounding box center [496, 150] width 494 height 33
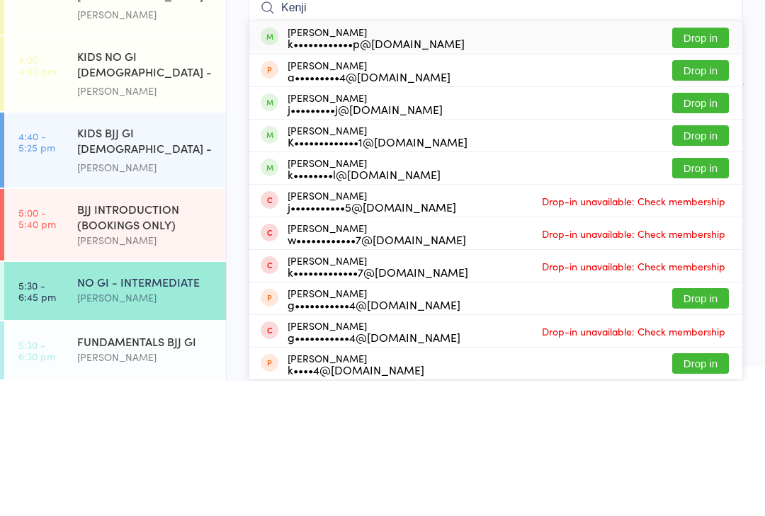
type input "Kenji"
click at [713, 163] on button "Drop in" at bounding box center [700, 173] width 57 height 21
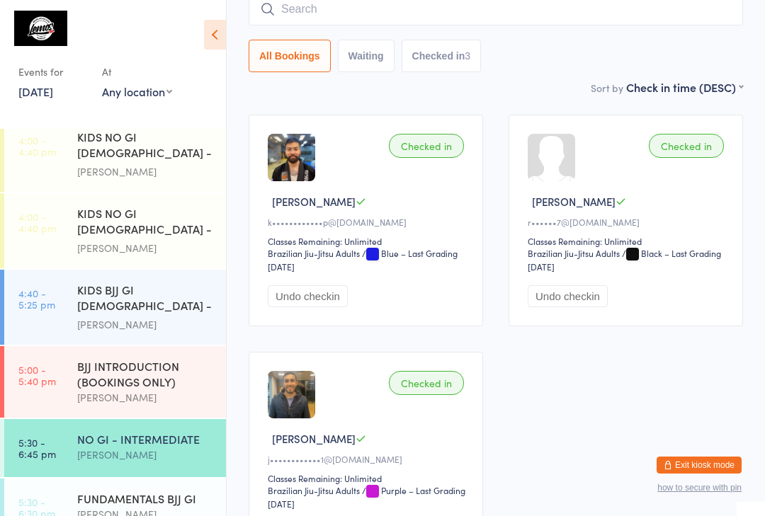
scroll to position [278, 0]
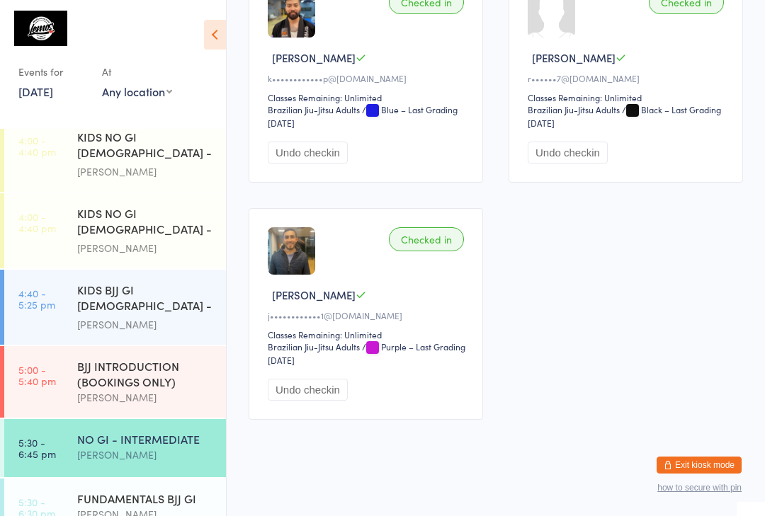
click at [88, 506] on div "FUNDAMENTALS BJJ GI" at bounding box center [145, 499] width 137 height 16
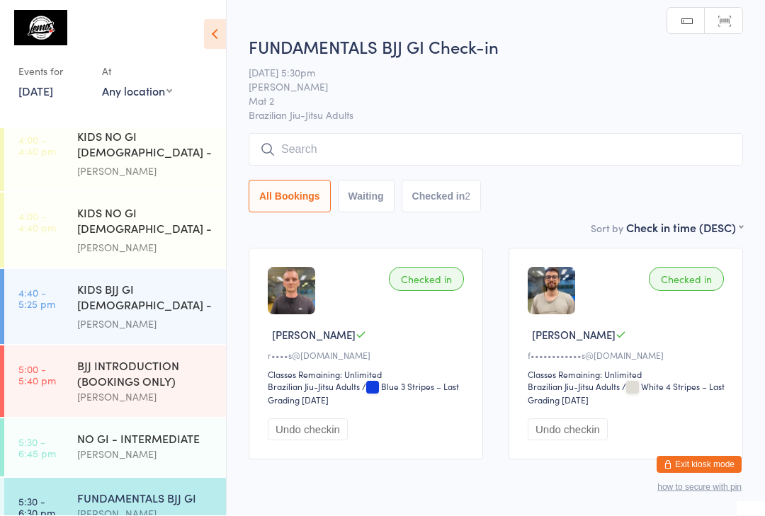
scroll to position [1, 0]
click at [418, 147] on input "search" at bounding box center [496, 149] width 494 height 33
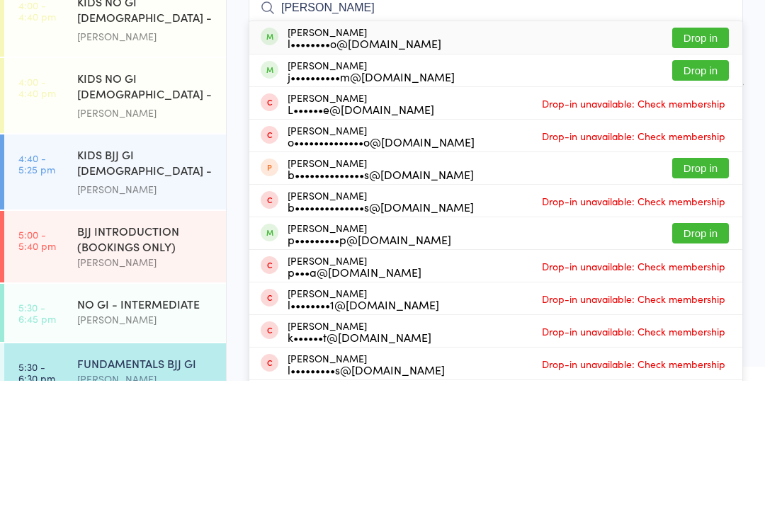
type input "[PERSON_NAME]"
click at [695, 163] on button "Drop in" at bounding box center [700, 173] width 57 height 21
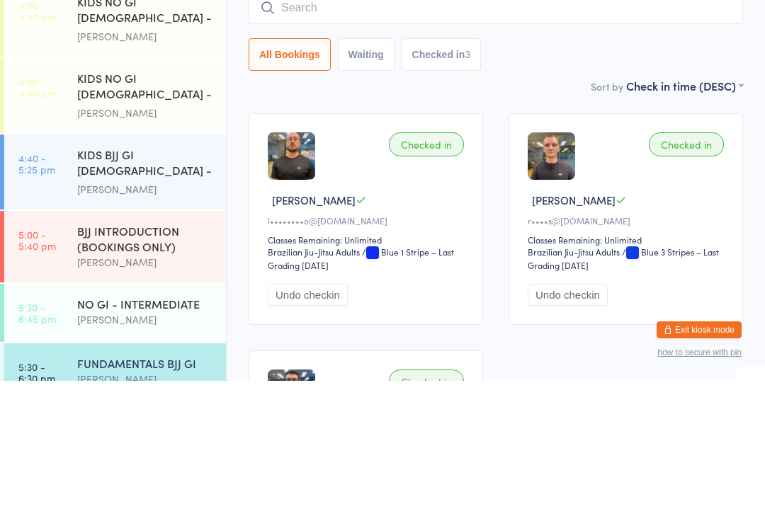
click at [432, 127] on input "search" at bounding box center [496, 143] width 494 height 33
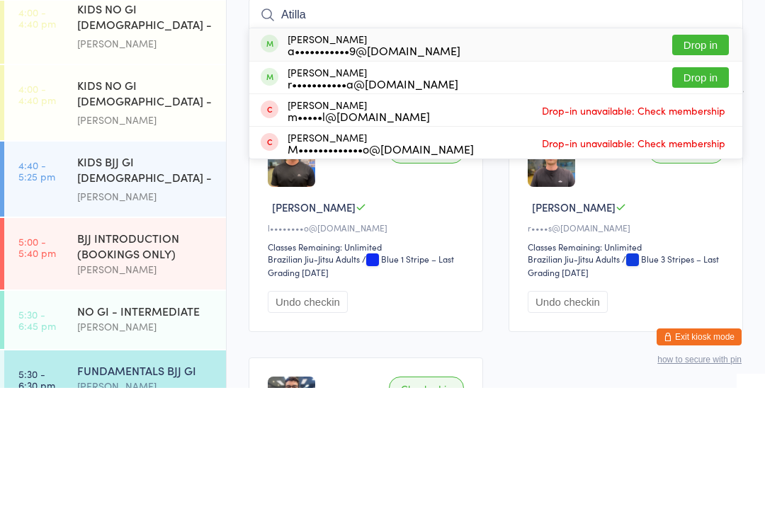
type input "Atilla"
click at [556, 156] on div "[PERSON_NAME] a•••••••••••9@[DOMAIN_NAME] Drop in" at bounding box center [495, 172] width 493 height 33
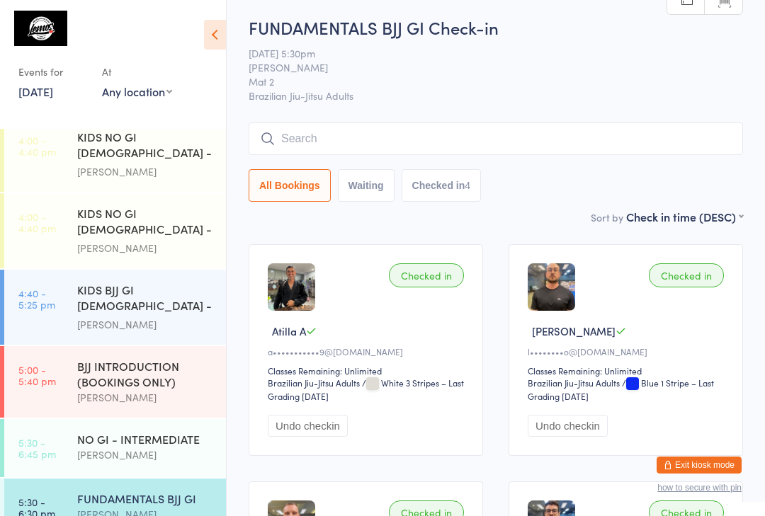
scroll to position [4, 0]
click at [430, 142] on input "search" at bounding box center [496, 139] width 494 height 33
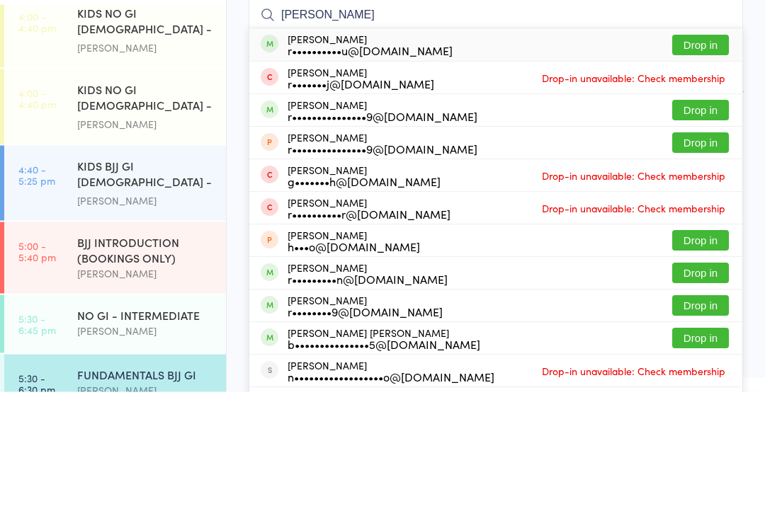
type input "[PERSON_NAME]"
click at [704, 159] on button "Drop in" at bounding box center [700, 169] width 57 height 21
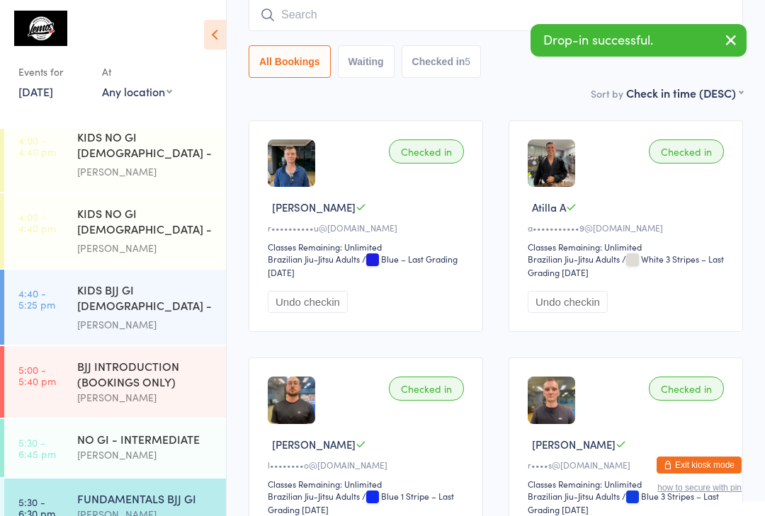
click at [370, 17] on input "search" at bounding box center [496, 15] width 494 height 33
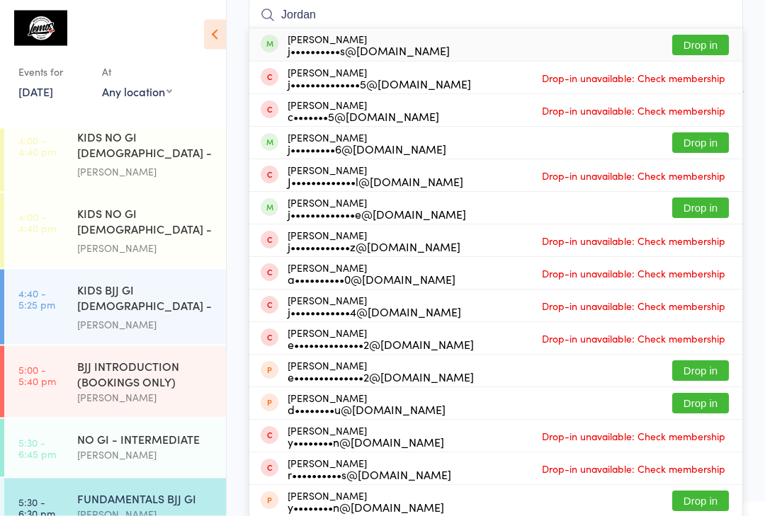
type input "Jordan"
click at [702, 144] on button "Drop in" at bounding box center [700, 143] width 57 height 21
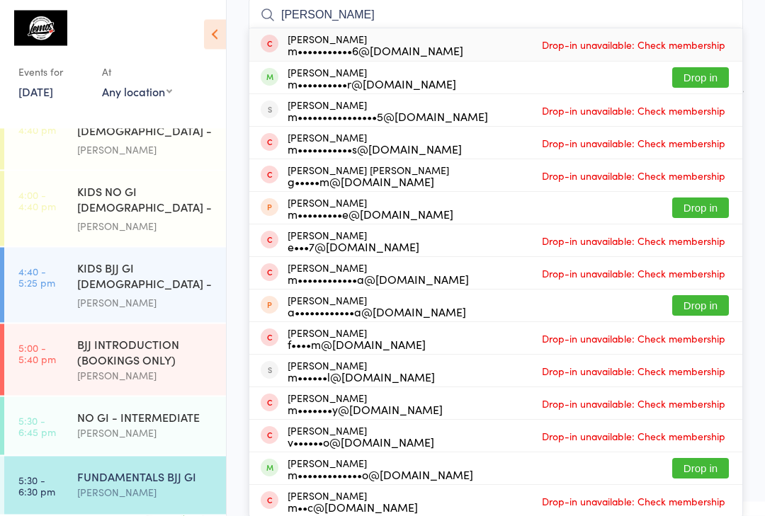
scroll to position [289, 0]
type input "M"
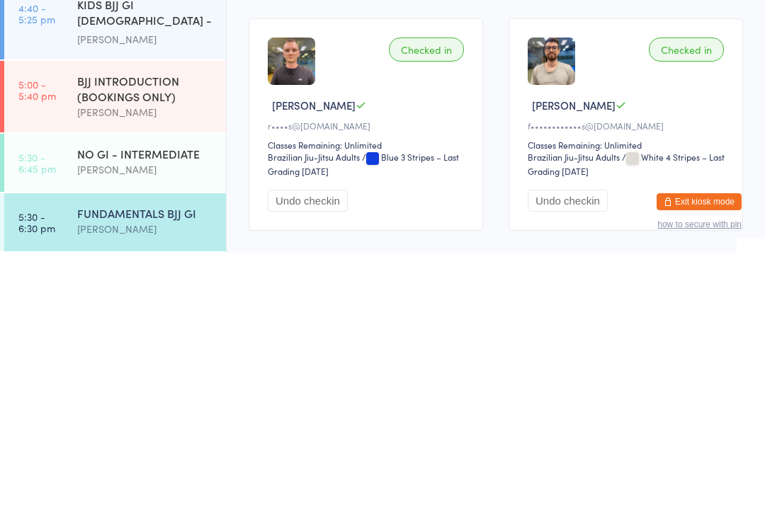
click at [124, 484] on div "[PERSON_NAME]" at bounding box center [145, 492] width 137 height 16
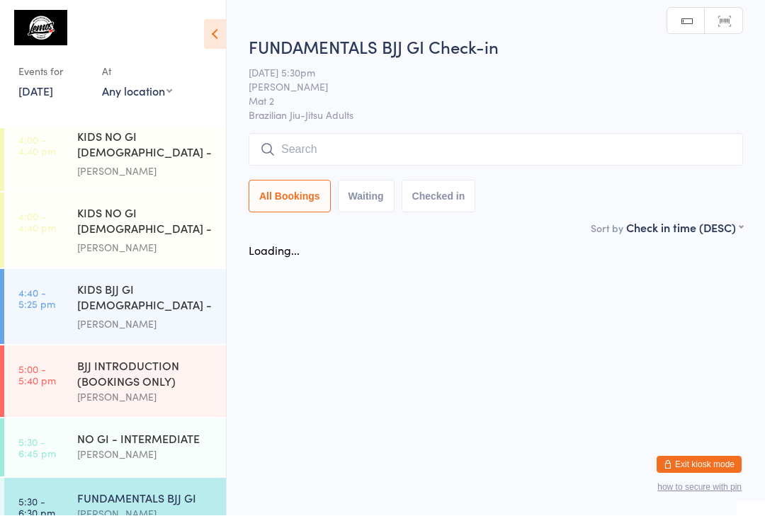
scroll to position [1, 0]
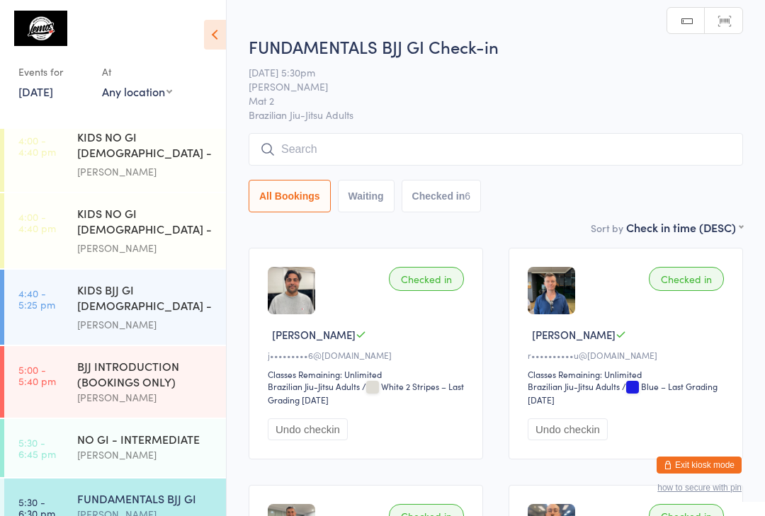
click at [412, 146] on input "search" at bounding box center [496, 149] width 494 height 33
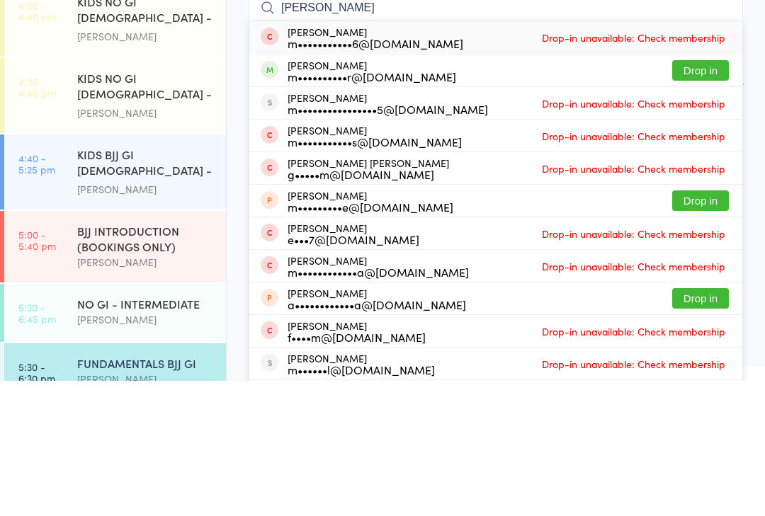
type input "[PERSON_NAME]"
click at [695, 195] on button "Drop in" at bounding box center [700, 205] width 57 height 21
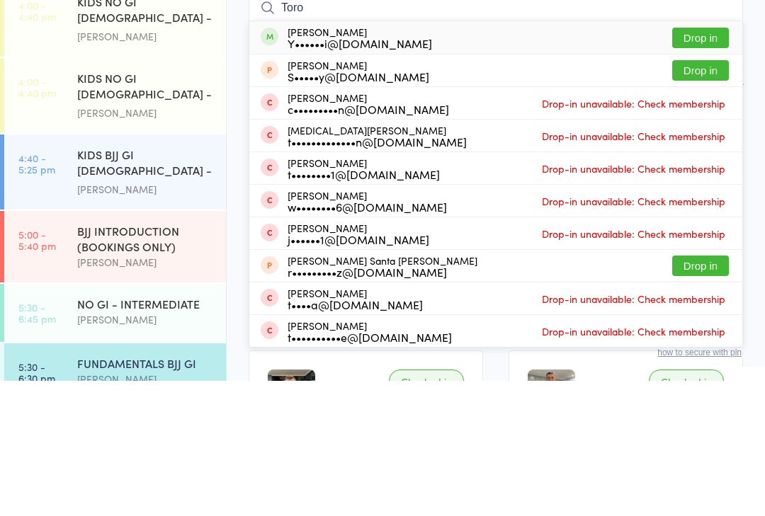
type input "Toro"
click at [712, 163] on button "Drop in" at bounding box center [700, 173] width 57 height 21
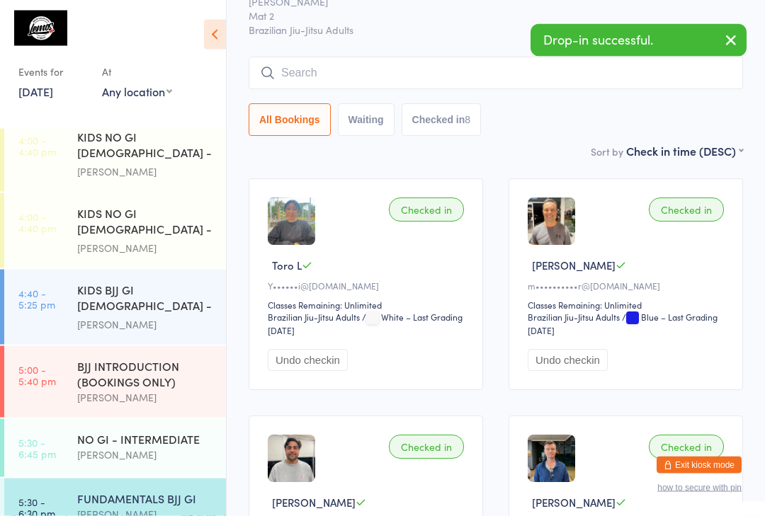
scroll to position [64, 0]
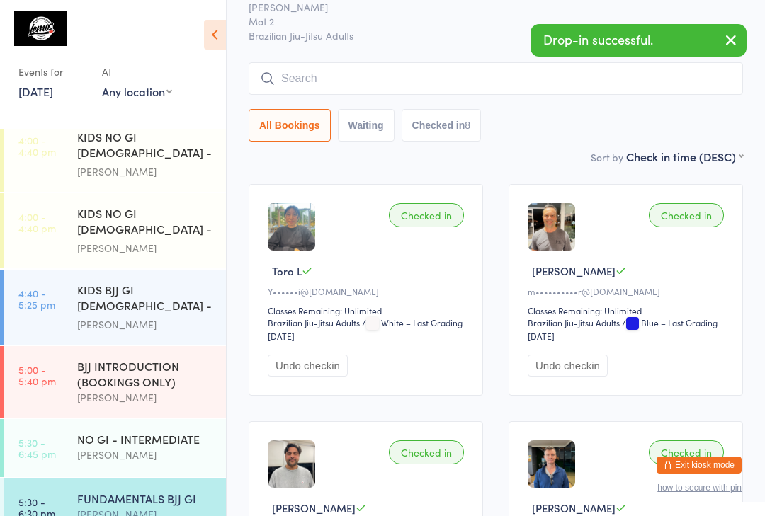
click at [469, 86] on input "search" at bounding box center [496, 78] width 494 height 33
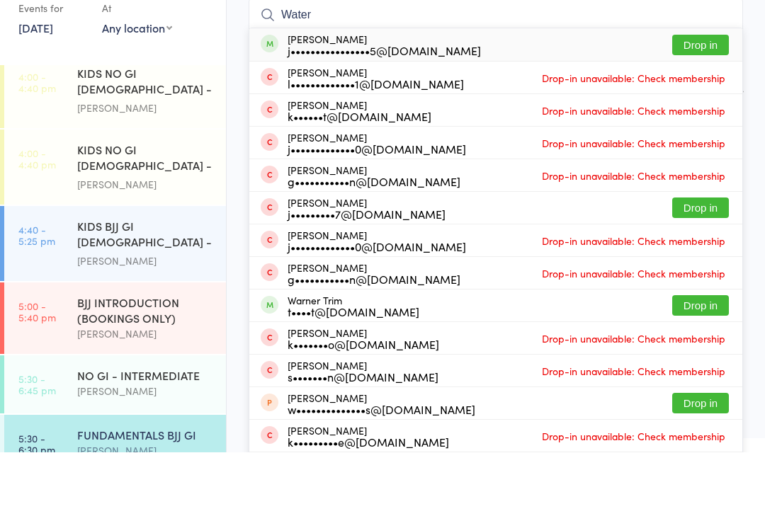
type input "Water"
click at [705, 98] on button "Drop in" at bounding box center [700, 108] width 57 height 21
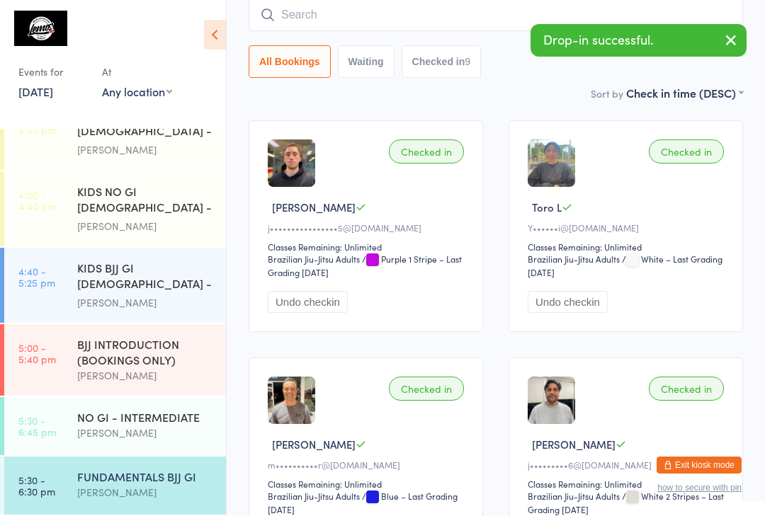
scroll to position [289, 0]
click at [164, 426] on div "[PERSON_NAME]" at bounding box center [145, 433] width 137 height 16
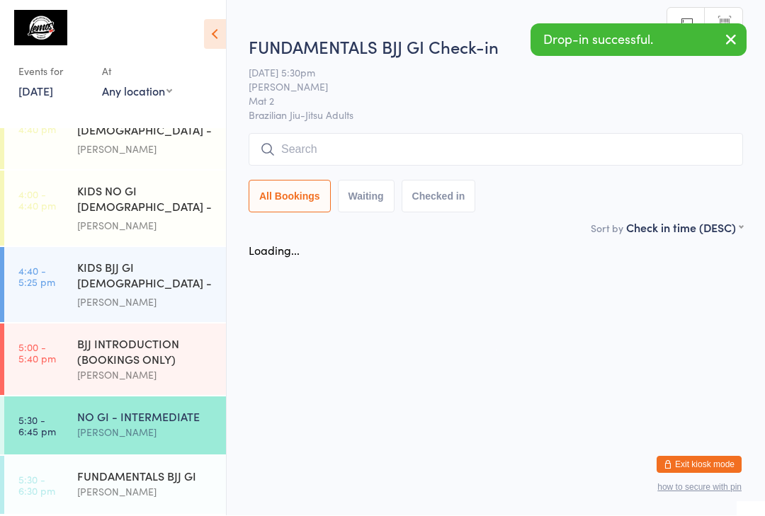
scroll to position [1, 0]
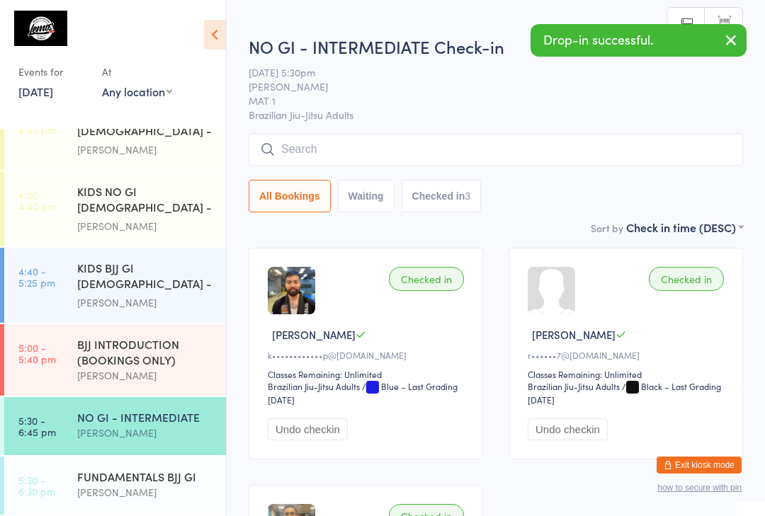
click at [481, 154] on input "search" at bounding box center [496, 149] width 494 height 33
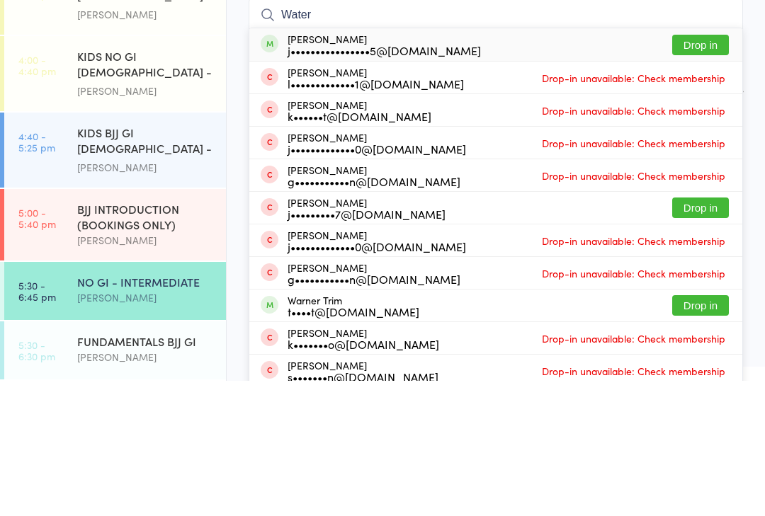
type input "Water"
click at [706, 170] on button "Drop in" at bounding box center [700, 180] width 57 height 21
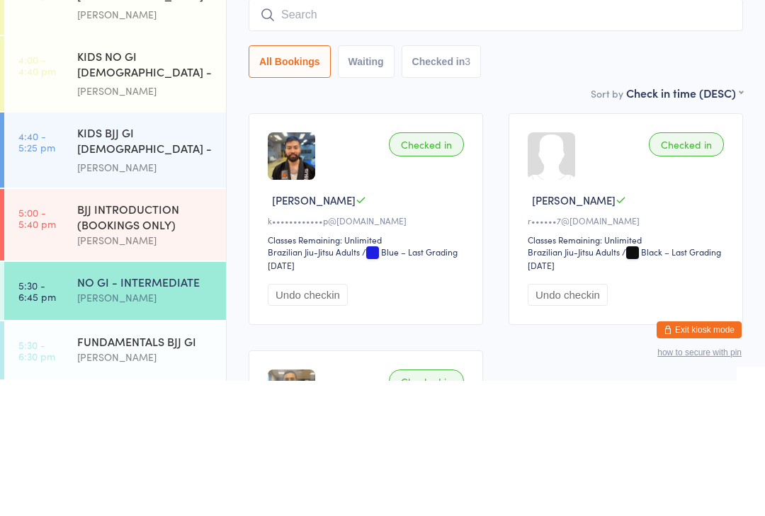
scroll to position [135, 0]
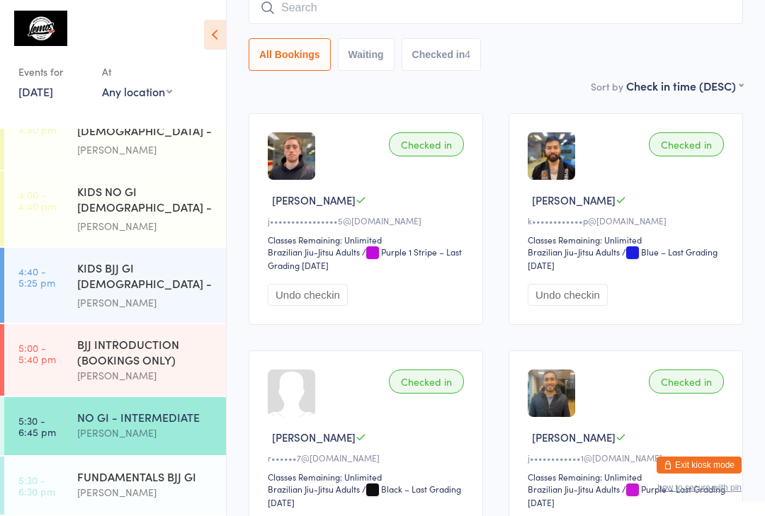
click at [135, 433] on div "[PERSON_NAME]" at bounding box center [145, 433] width 137 height 16
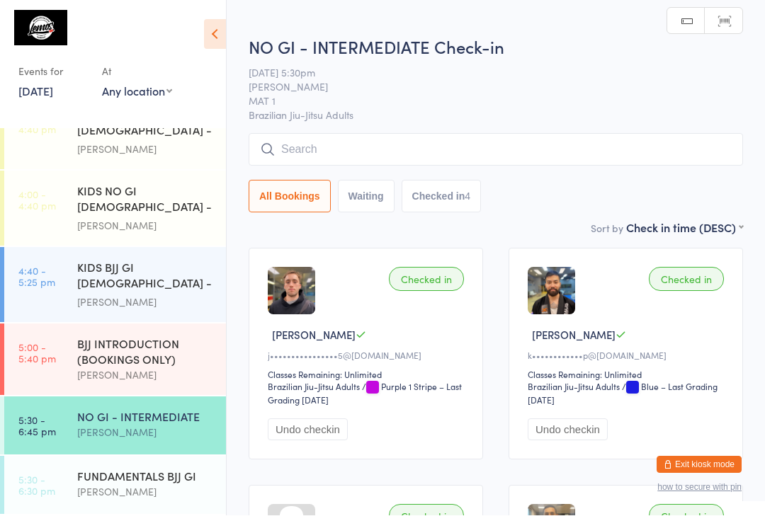
scroll to position [1, 0]
click at [424, 156] on input "search" at bounding box center [496, 149] width 494 height 33
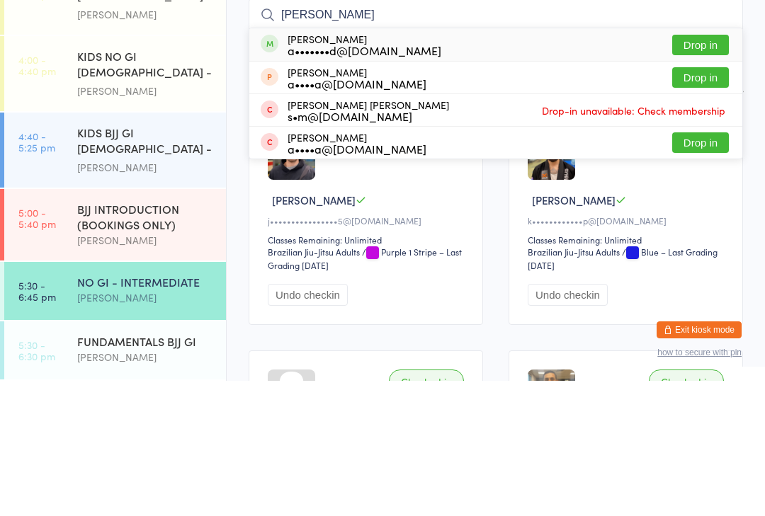
type input "[PERSON_NAME]"
click at [704, 170] on button "Drop in" at bounding box center [700, 180] width 57 height 21
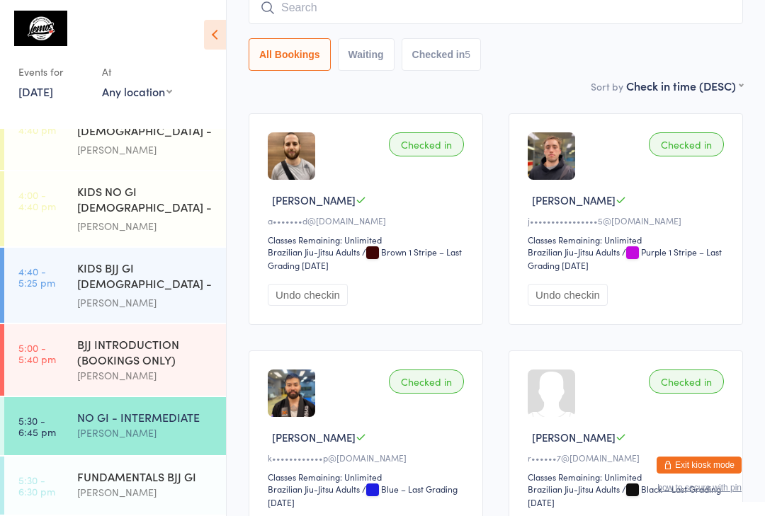
click at [351, 1] on input "search" at bounding box center [496, 8] width 494 height 33
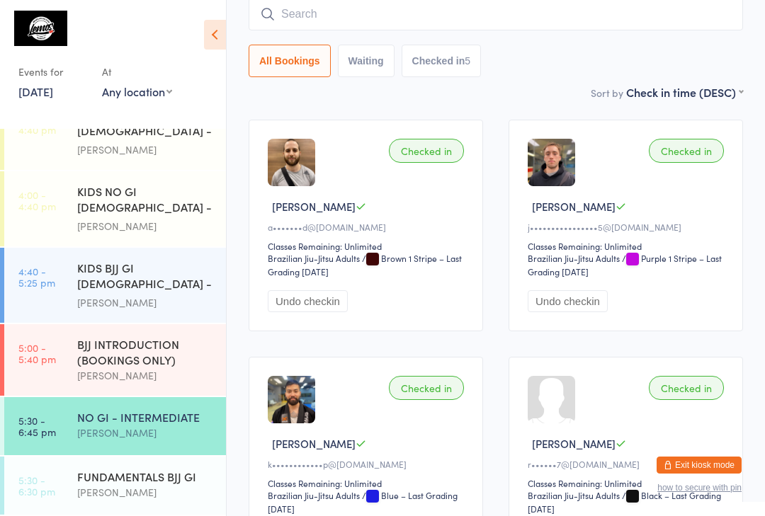
scroll to position [128, 0]
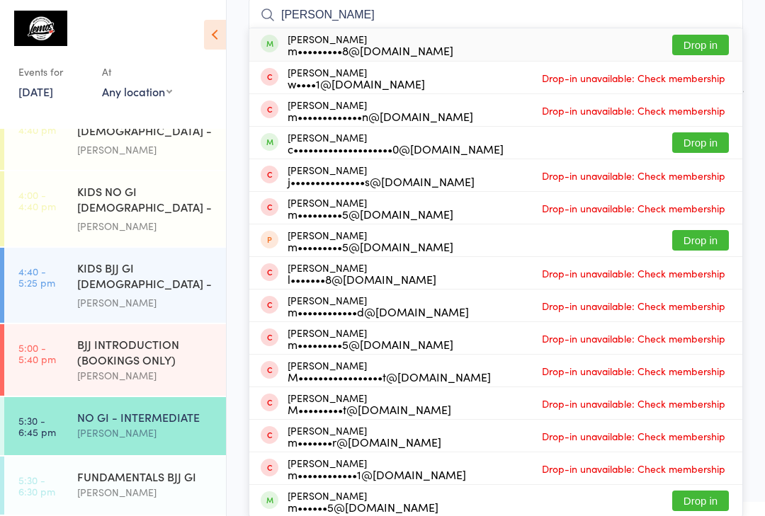
type input "[PERSON_NAME]"
click at [714, 46] on button "Drop in" at bounding box center [700, 45] width 57 height 21
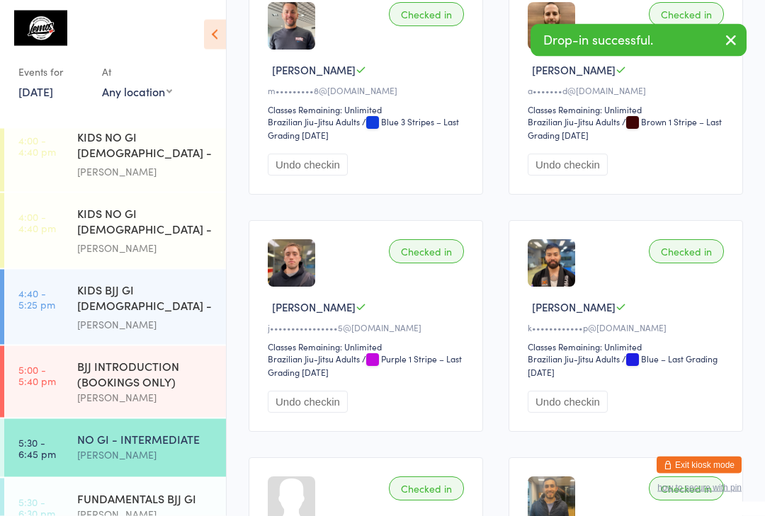
scroll to position [265, 0]
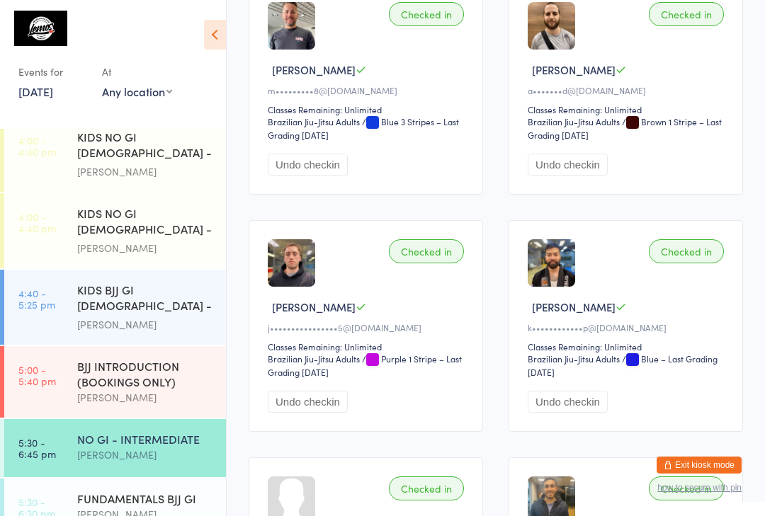
click at [120, 348] on div "BJJ INTRODUCTION (BOOKINGS ONLY) [PERSON_NAME]" at bounding box center [151, 382] width 149 height 72
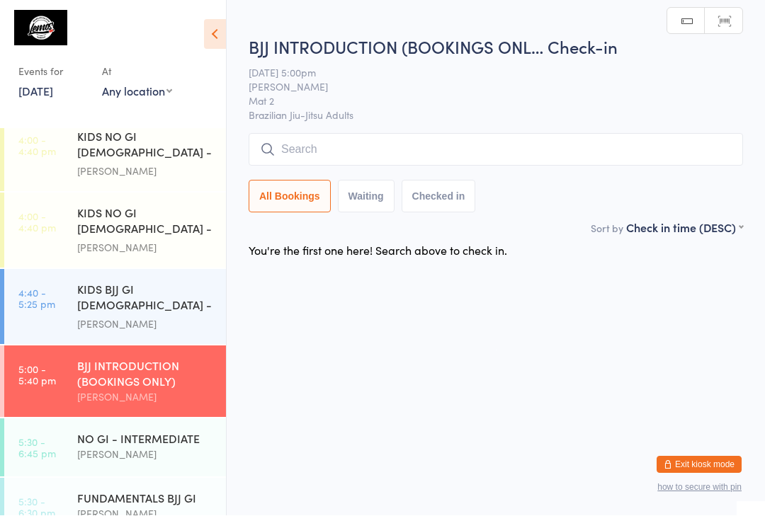
click at [148, 442] on div "NO GI - INTERMEDIATE" at bounding box center [145, 439] width 137 height 16
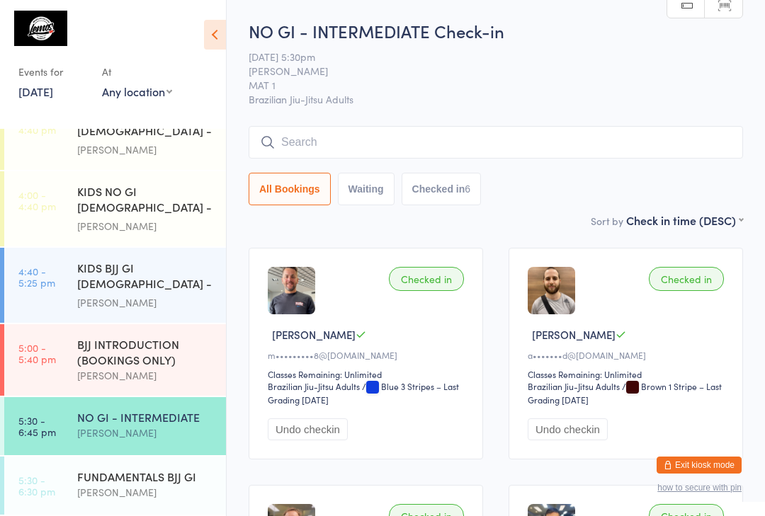
scroll to position [289, 0]
click at [636, 139] on input "search" at bounding box center [496, 142] width 494 height 33
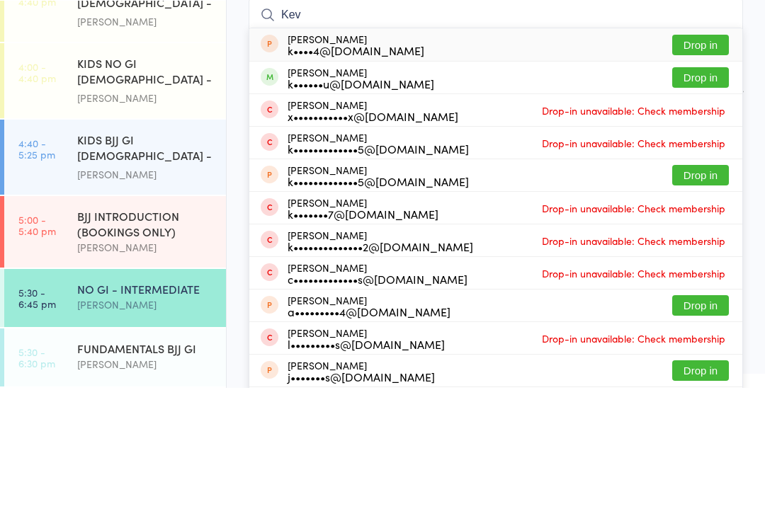
type input "Kev"
click at [707, 195] on button "Drop in" at bounding box center [700, 205] width 57 height 21
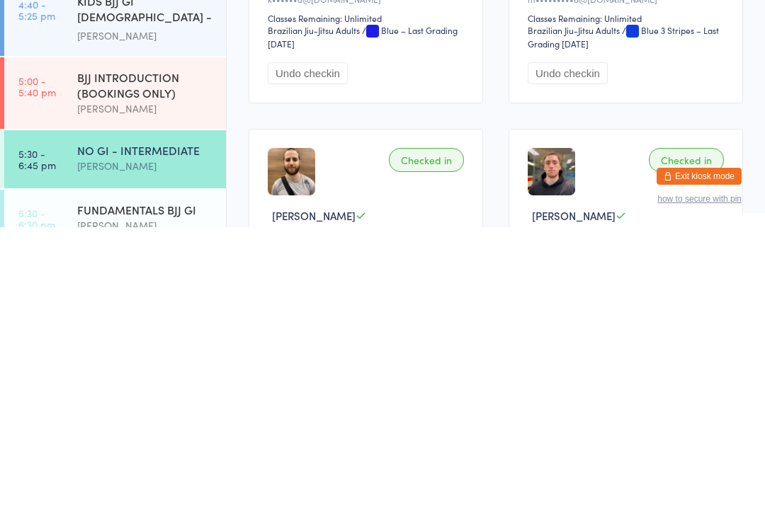
scroll to position [70, 0]
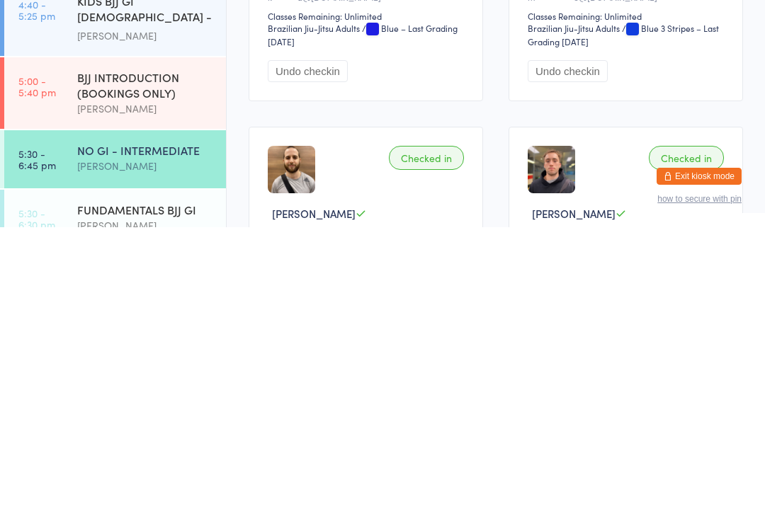
click at [115, 491] on div "FUNDAMENTALS BJJ GI" at bounding box center [145, 499] width 137 height 16
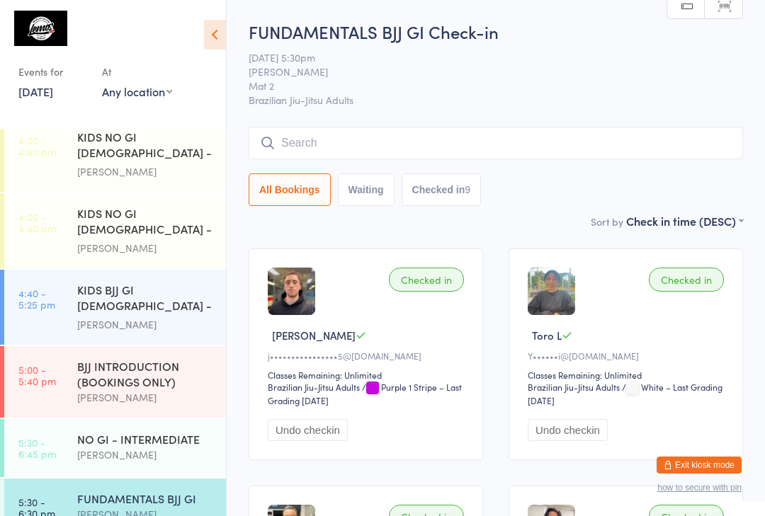
click at [338, 144] on input "search" at bounding box center [496, 143] width 494 height 33
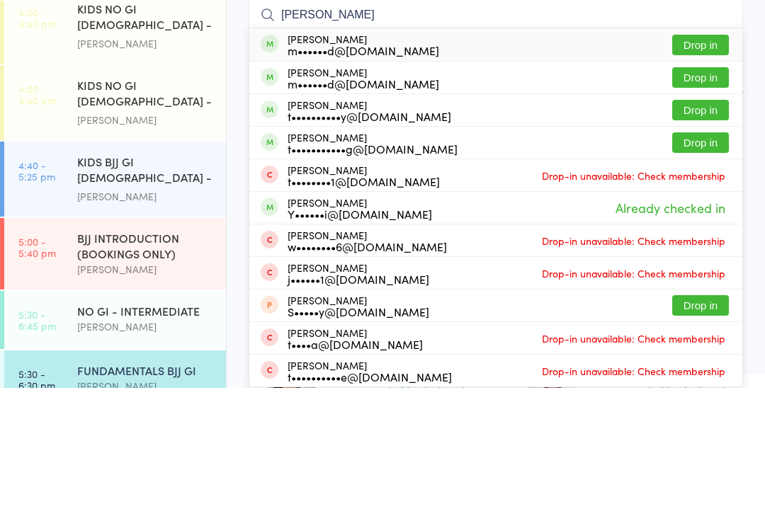
type input "[PERSON_NAME]"
click at [701, 228] on button "Drop in" at bounding box center [700, 238] width 57 height 21
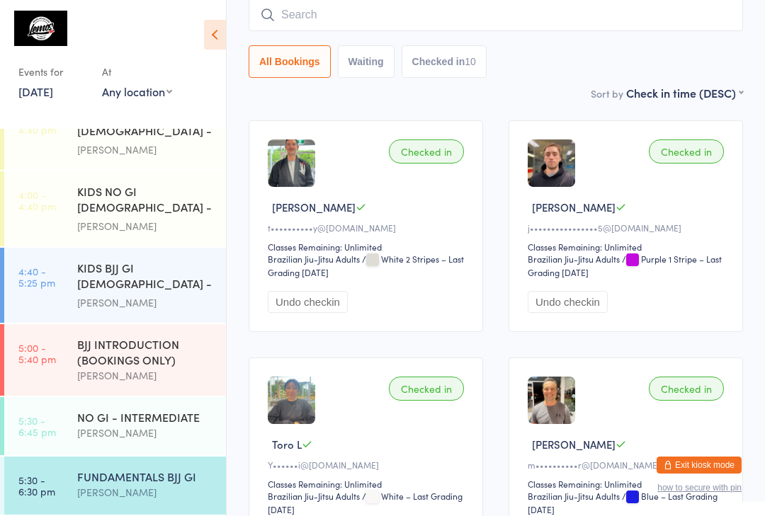
scroll to position [289, 0]
click at [88, 427] on div "[PERSON_NAME]" at bounding box center [145, 433] width 137 height 16
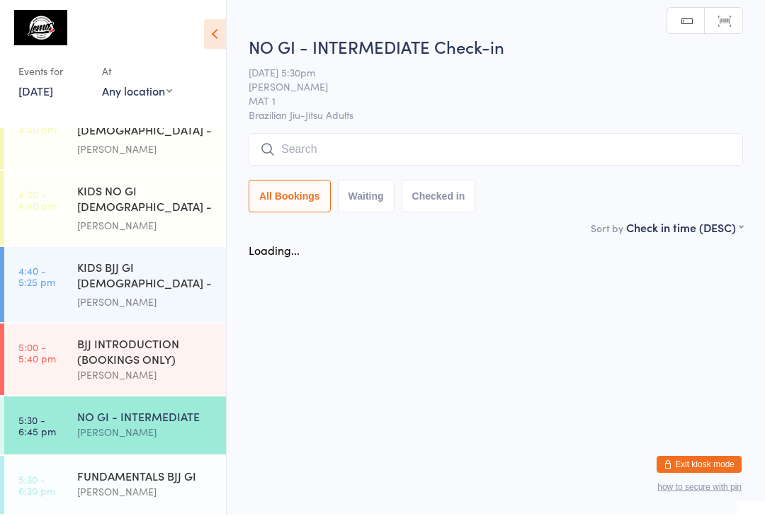
scroll to position [1, 0]
click at [404, 156] on input "search" at bounding box center [496, 150] width 494 height 33
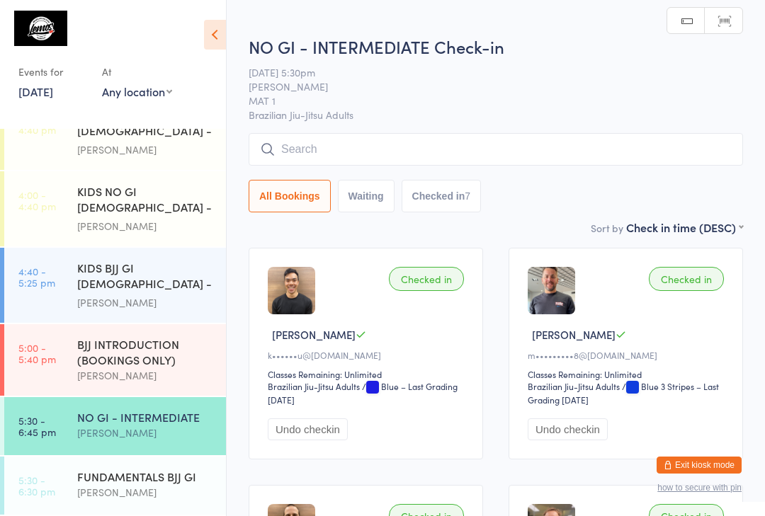
scroll to position [0, 0]
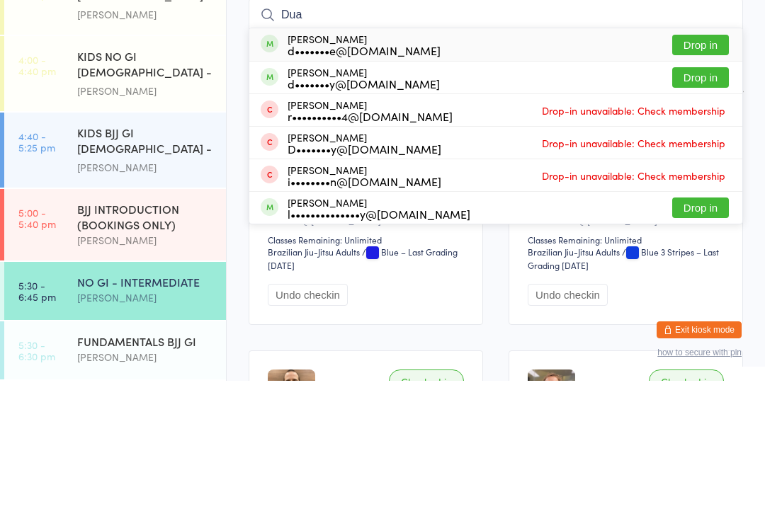
type input "Dua"
click at [704, 170] on button "Drop in" at bounding box center [700, 180] width 57 height 21
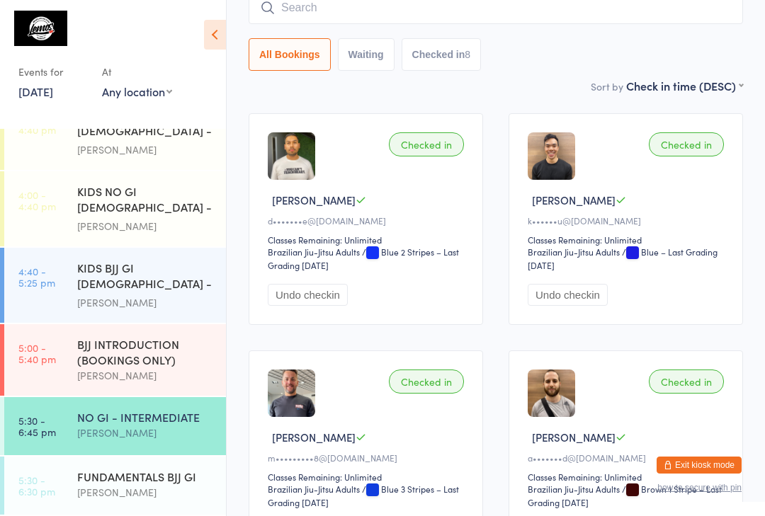
click at [432, 17] on input "search" at bounding box center [496, 8] width 494 height 33
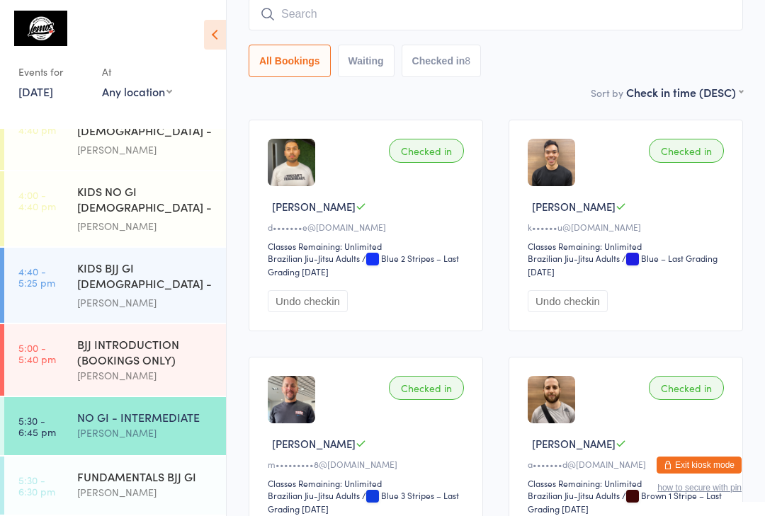
scroll to position [128, 0]
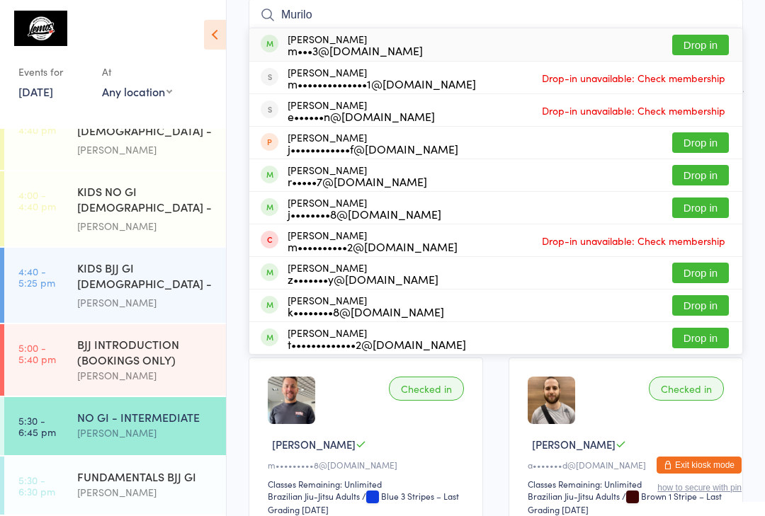
type input "Murilo"
click at [707, 42] on button "Drop in" at bounding box center [700, 45] width 57 height 21
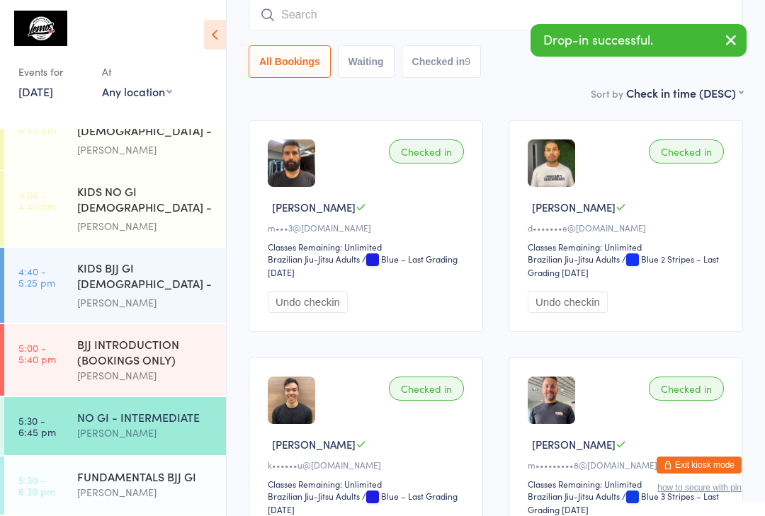
click at [334, 14] on input "search" at bounding box center [496, 15] width 494 height 33
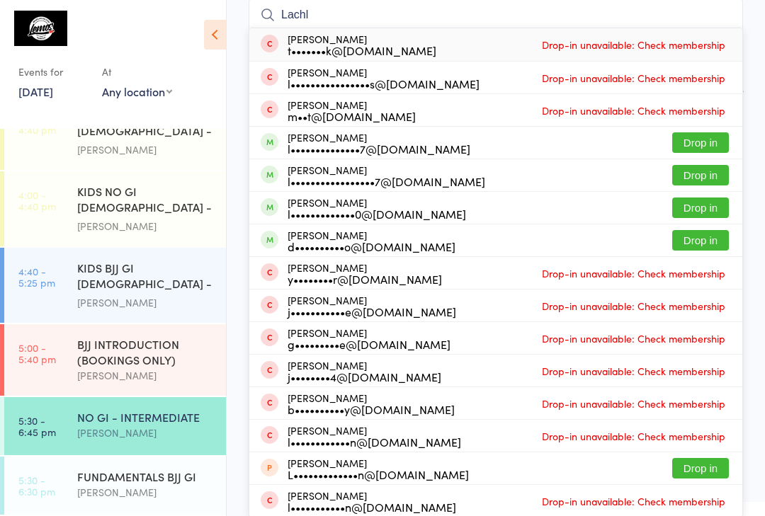
type input "Lachl"
click at [703, 207] on button "Drop in" at bounding box center [700, 208] width 57 height 21
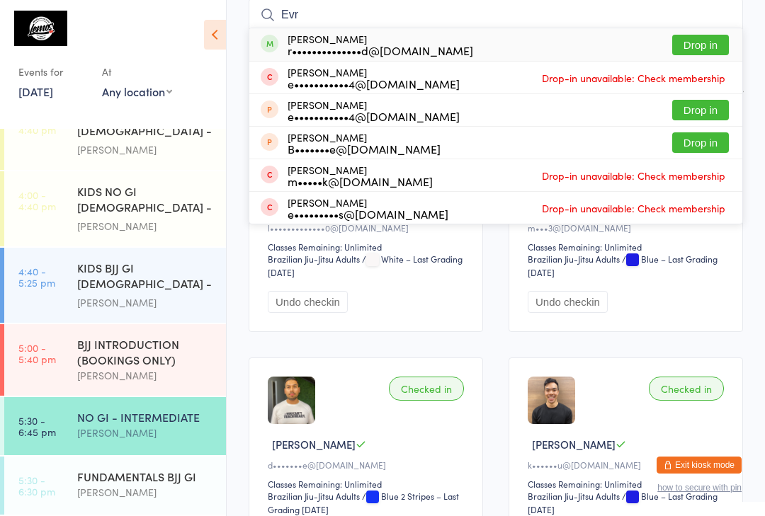
type input "Evr"
click at [706, 42] on button "Drop in" at bounding box center [700, 45] width 57 height 21
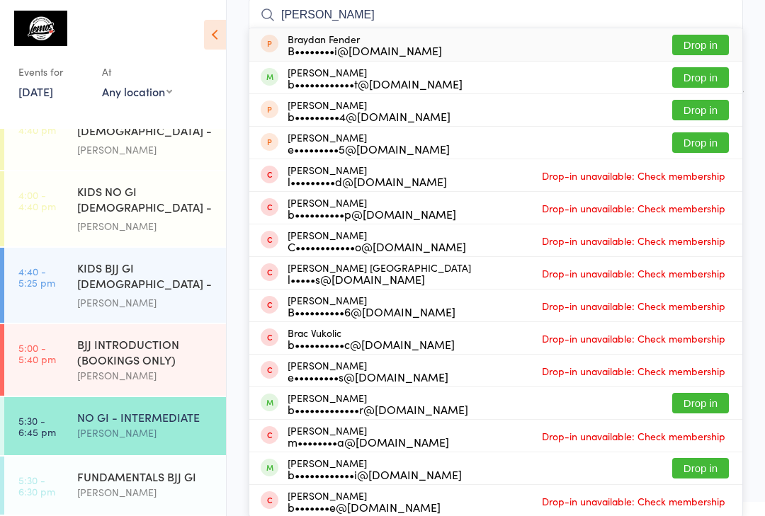
type input "[PERSON_NAME]"
click at [706, 86] on button "Drop in" at bounding box center [700, 77] width 57 height 21
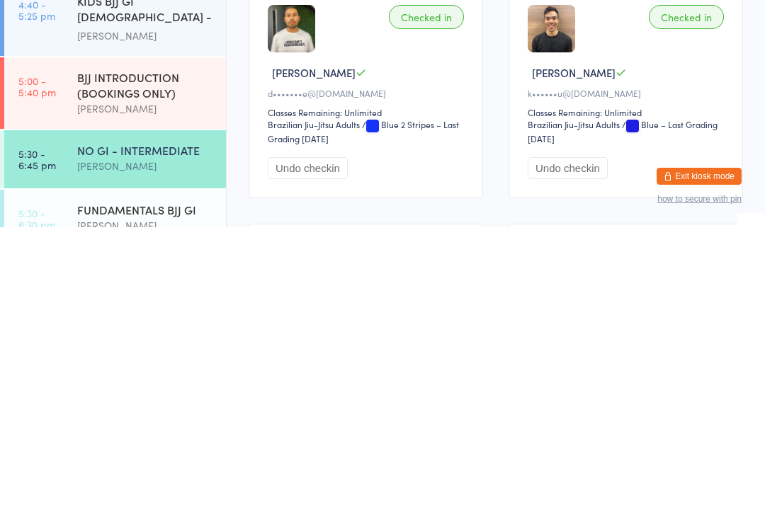
scroll to position [450, 0]
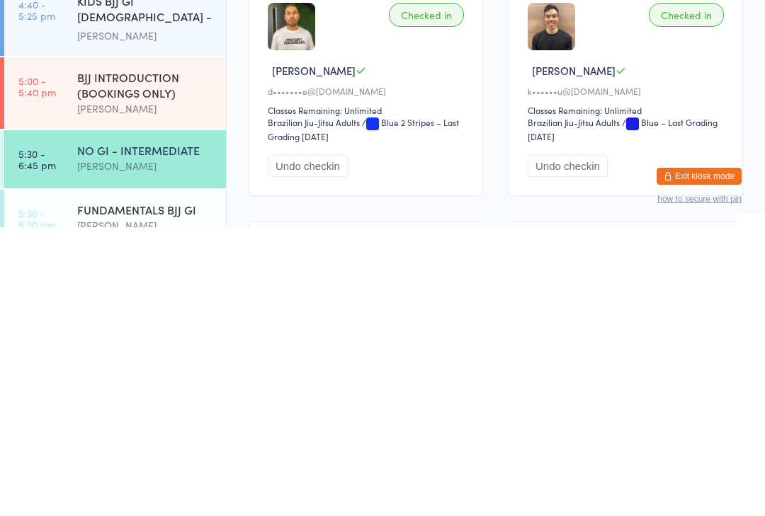
click at [137, 491] on div "FUNDAMENTALS BJJ GI" at bounding box center [145, 499] width 137 height 16
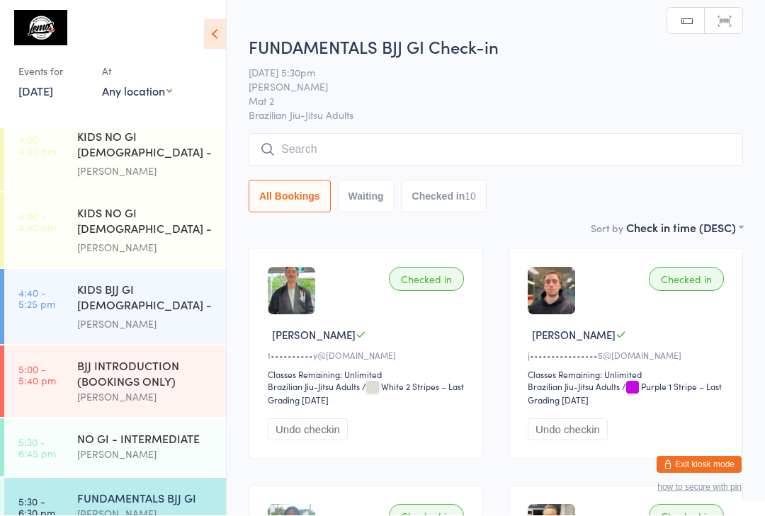
scroll to position [1, 0]
click at [299, 158] on input "search" at bounding box center [496, 149] width 494 height 33
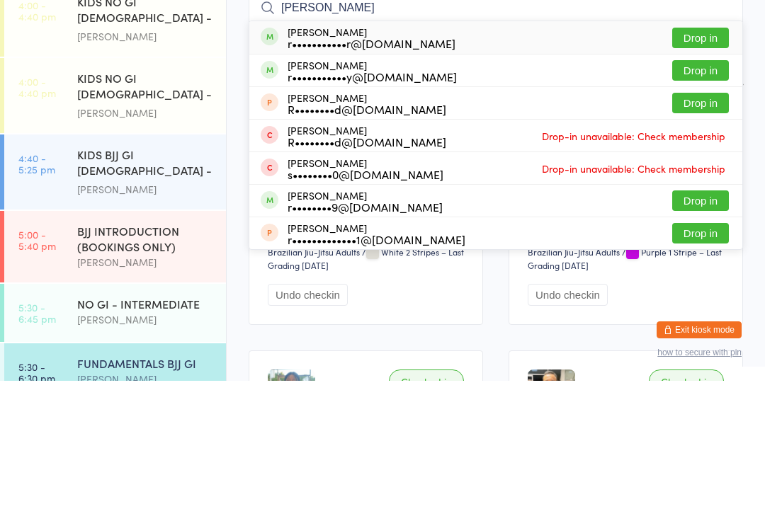
type input "[PERSON_NAME]"
click at [703, 195] on button "Drop in" at bounding box center [700, 205] width 57 height 21
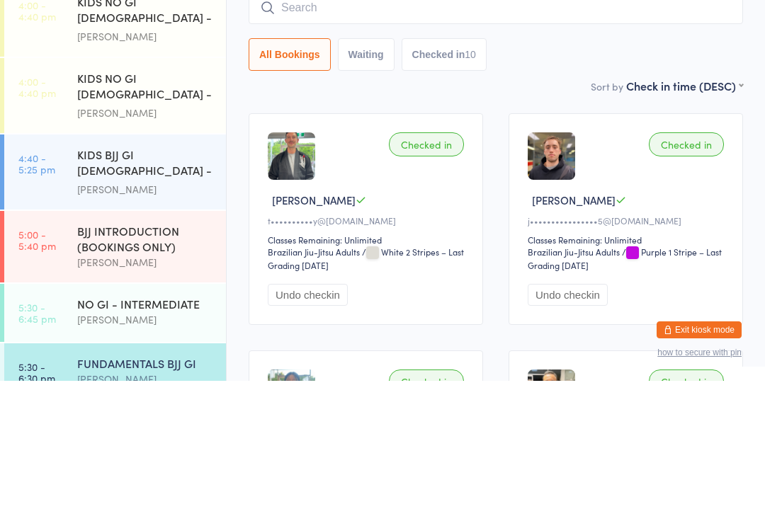
scroll to position [135, 0]
